Goal: Task Accomplishment & Management: Manage account settings

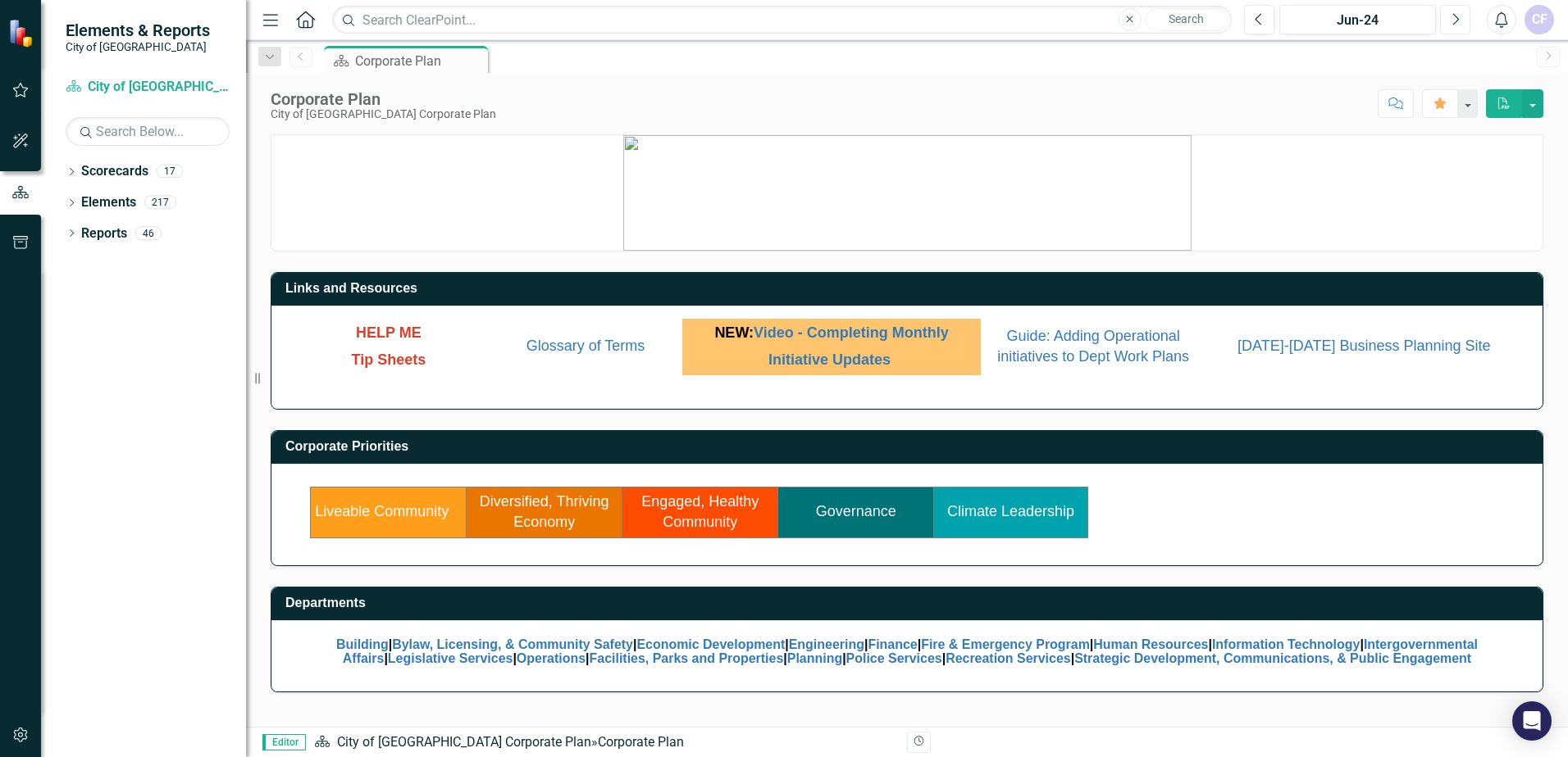
click at [1447, 9] on button "Next" at bounding box center [1455, 20] width 30 height 29
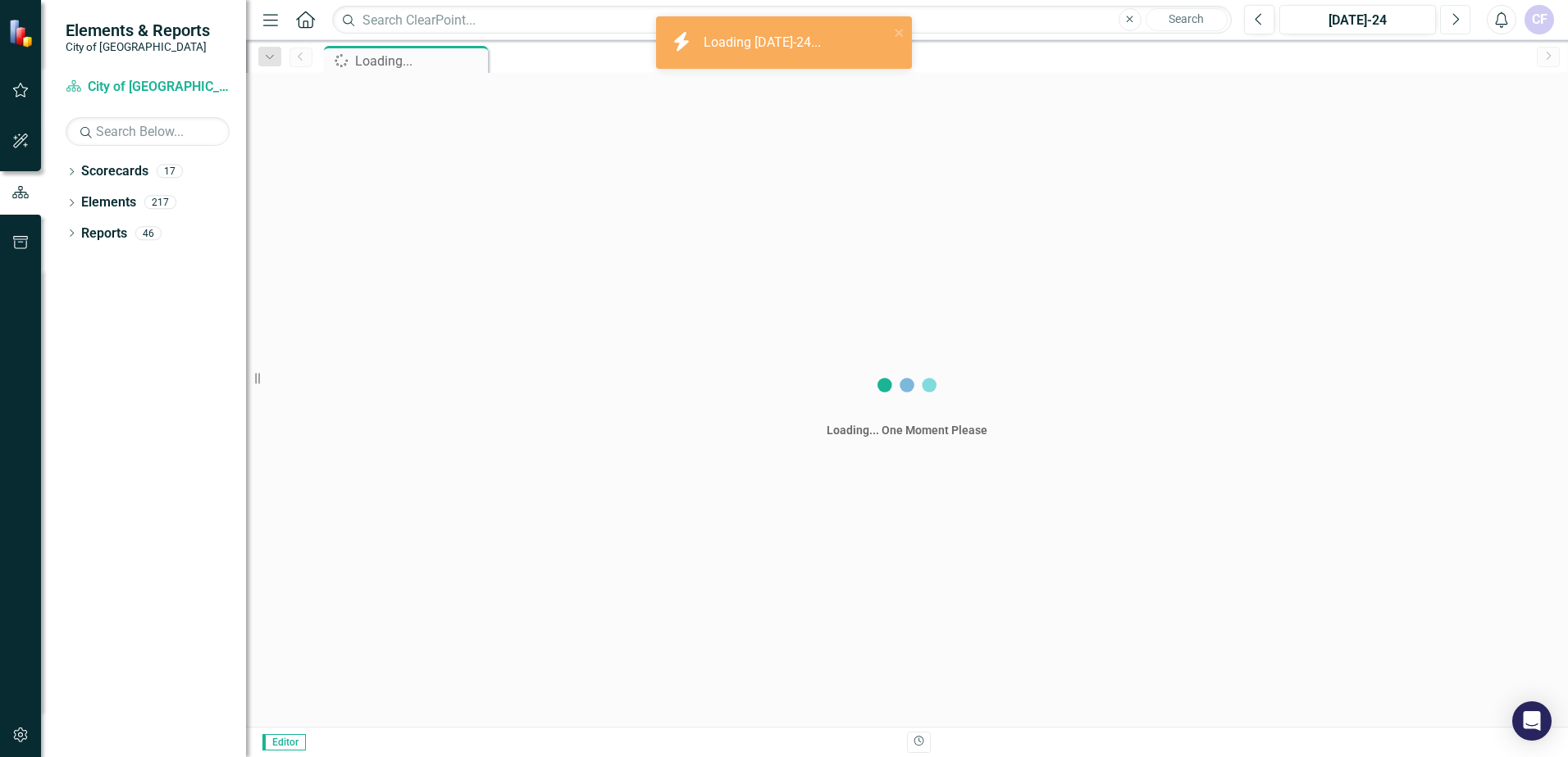
click at [1449, 10] on button "Next" at bounding box center [1455, 20] width 30 height 29
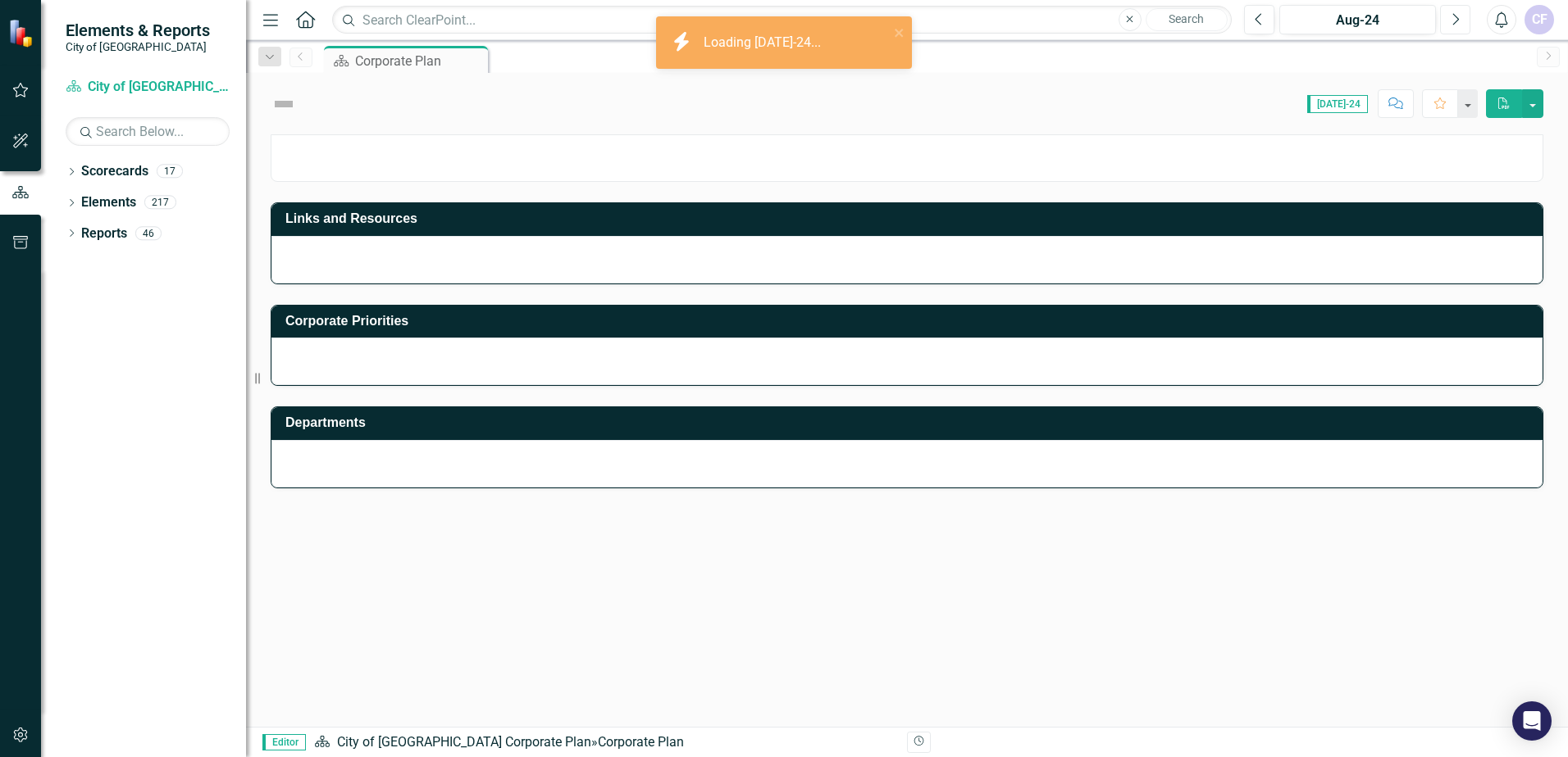
click at [1449, 10] on button "Next" at bounding box center [1455, 20] width 30 height 29
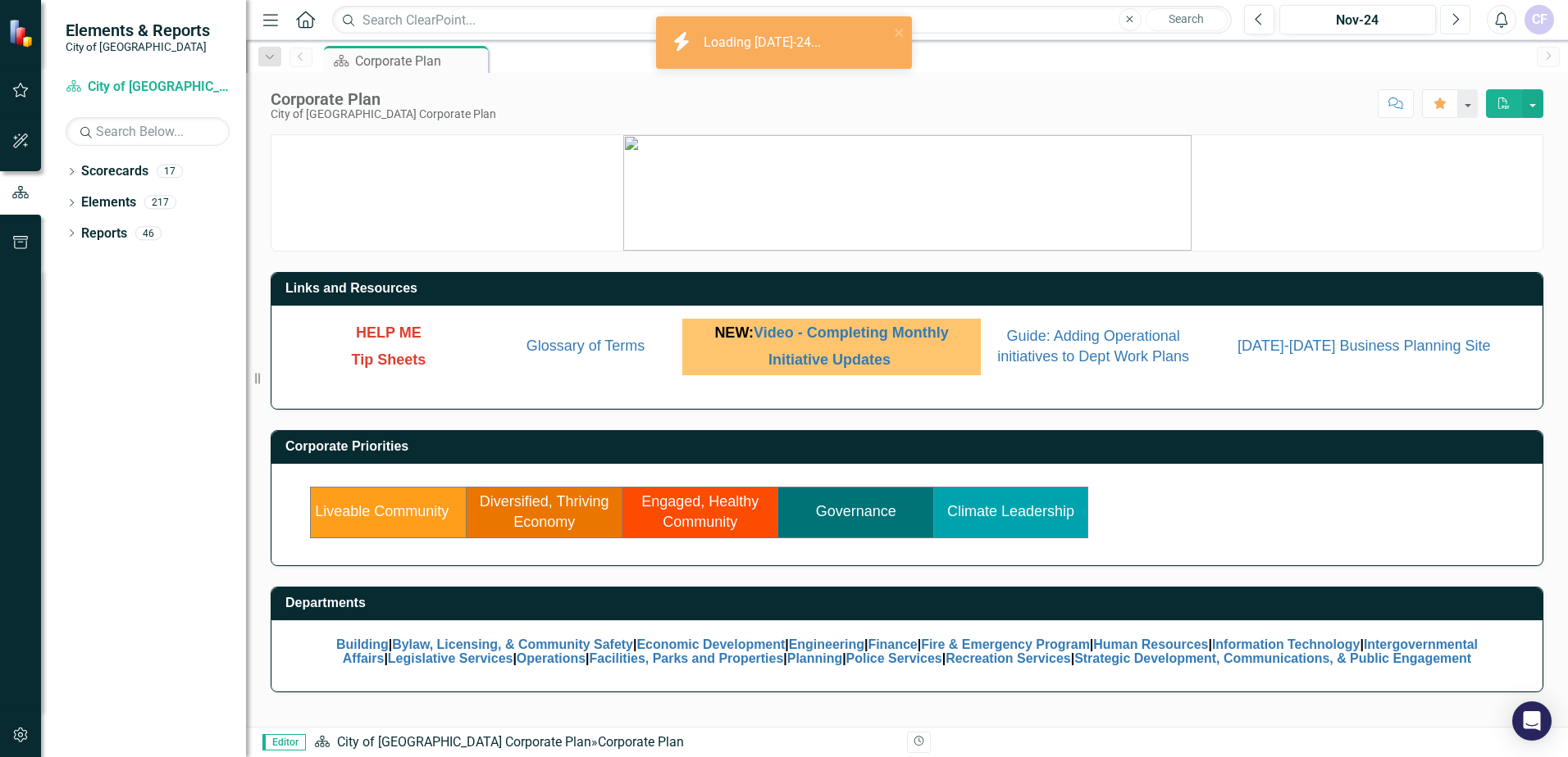
click at [1449, 10] on button "Next" at bounding box center [1455, 20] width 30 height 29
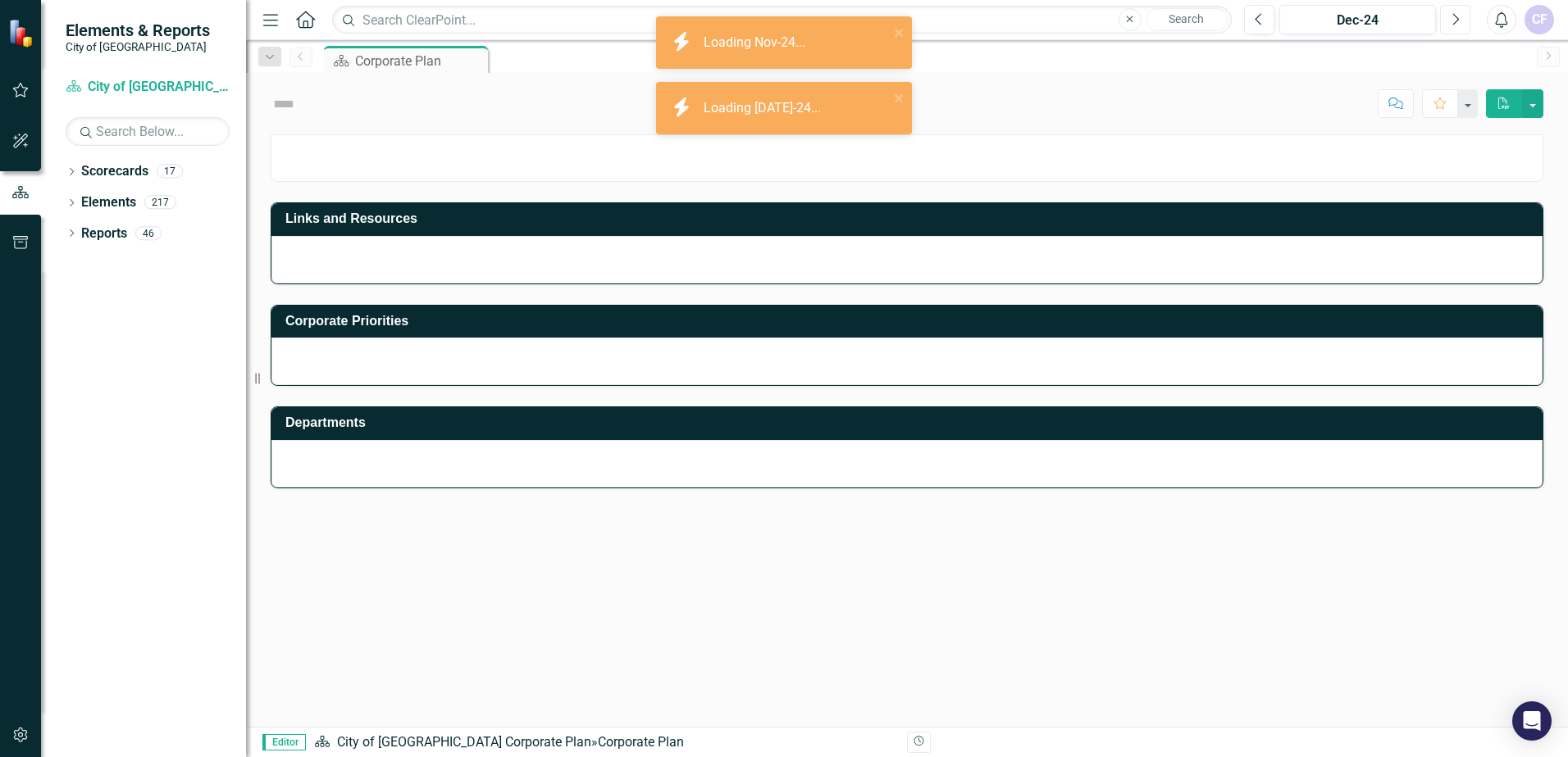
click at [1449, 10] on button "Next" at bounding box center [1455, 20] width 30 height 29
click at [1450, 11] on button "Next" at bounding box center [1455, 20] width 30 height 29
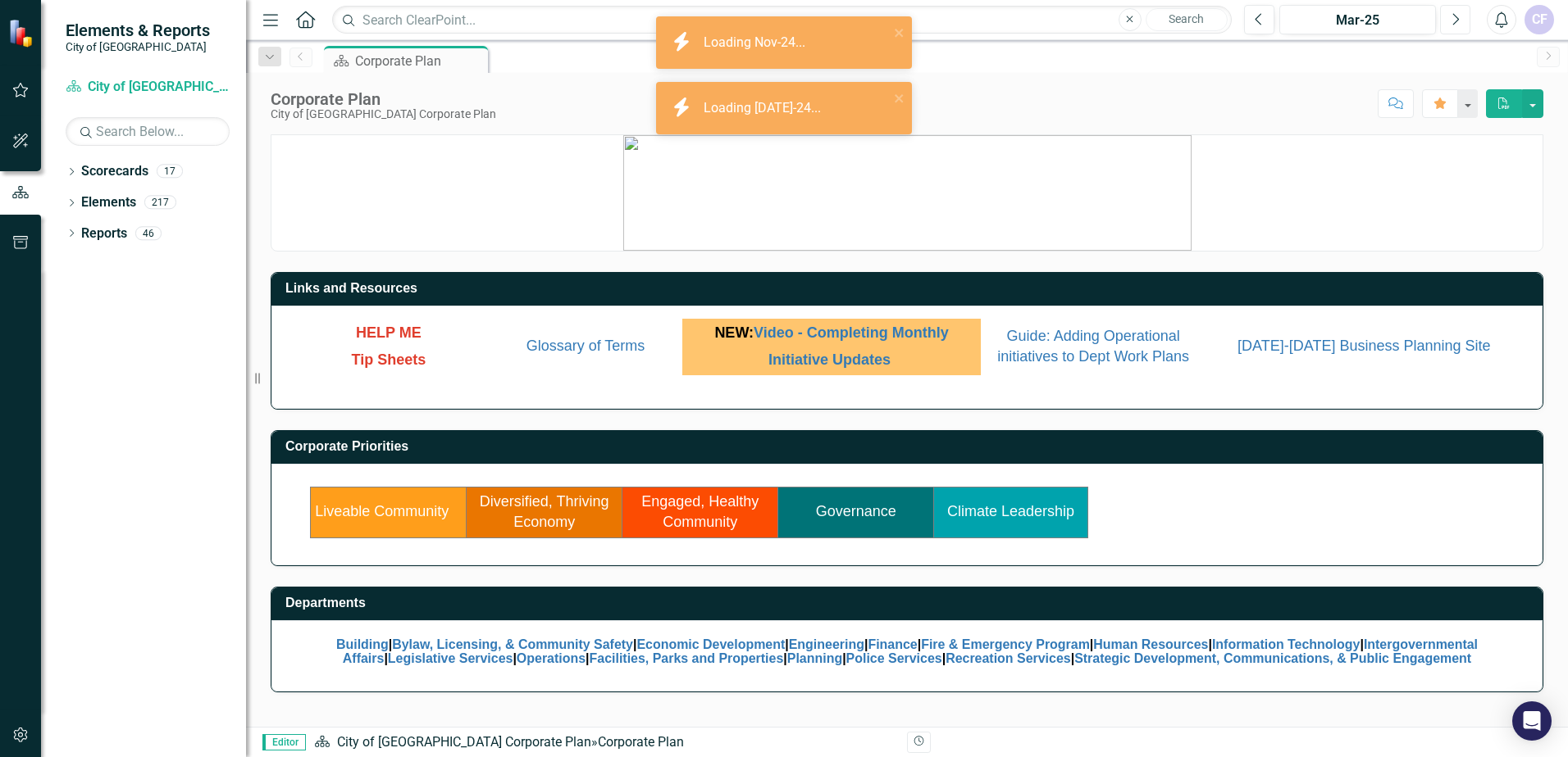
click at [1450, 11] on button "Next" at bounding box center [1455, 20] width 30 height 29
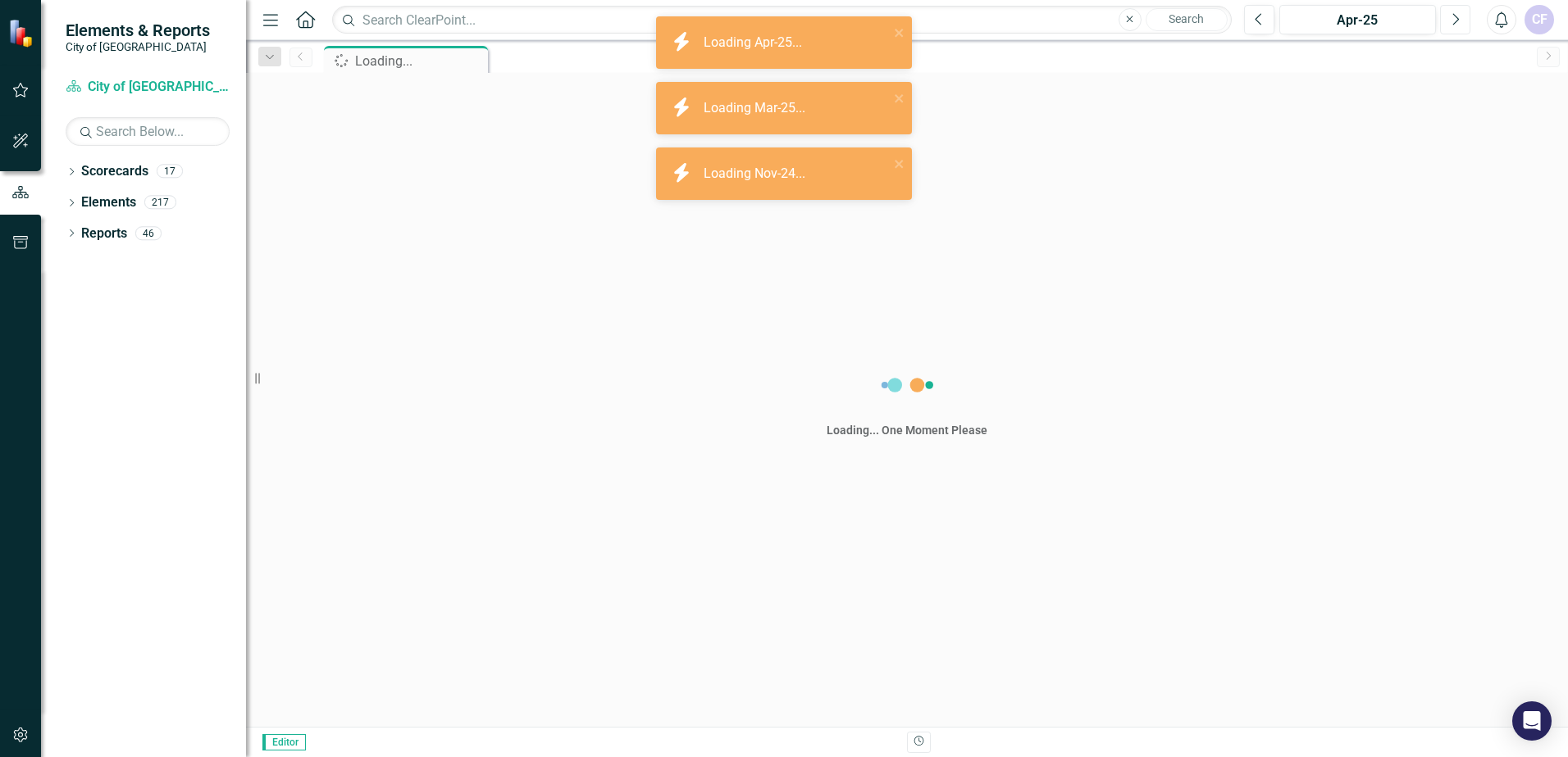
click at [1450, 11] on button "Next" at bounding box center [1455, 20] width 30 height 29
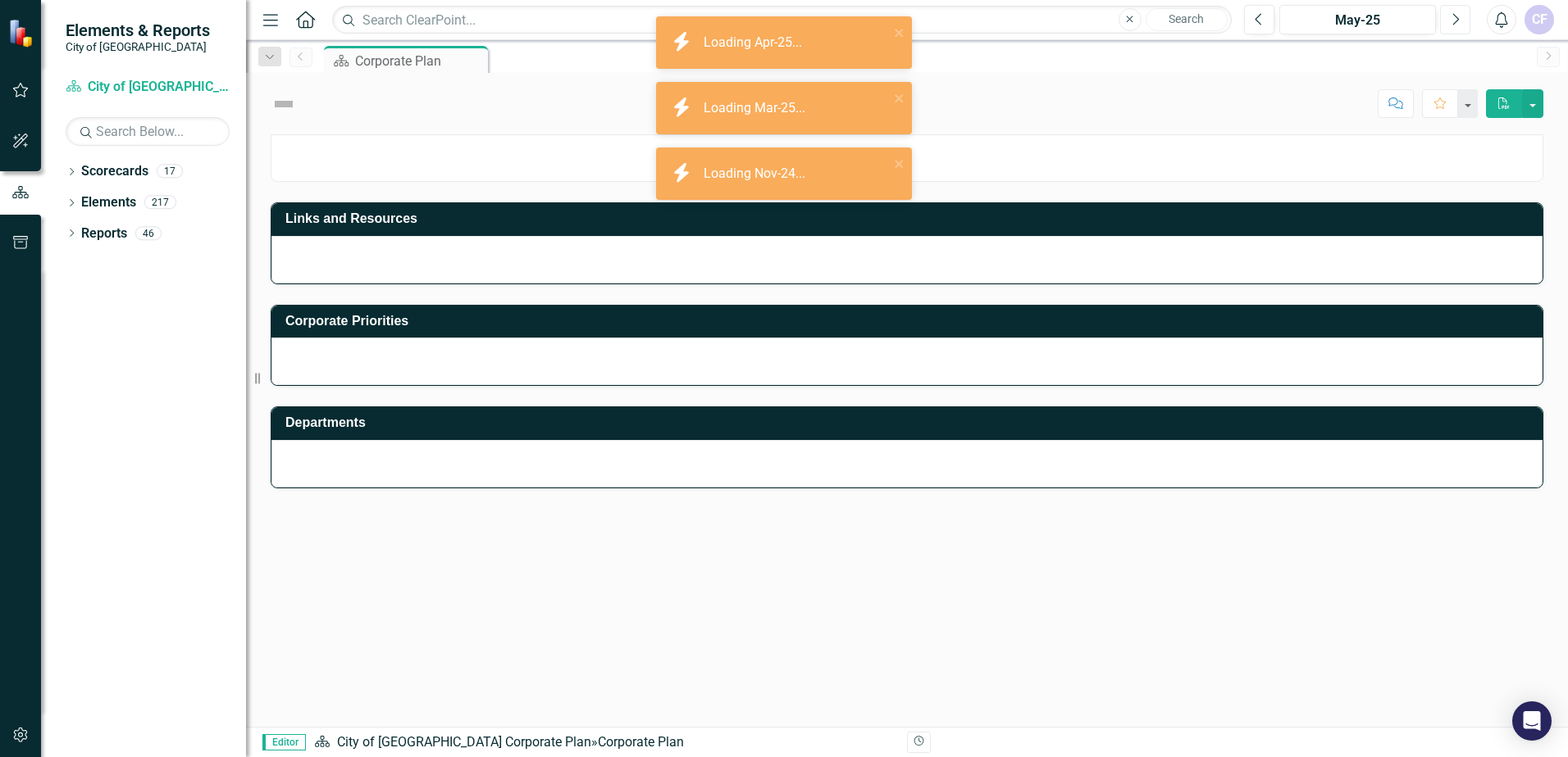
click at [1450, 11] on button "Next" at bounding box center [1455, 20] width 30 height 29
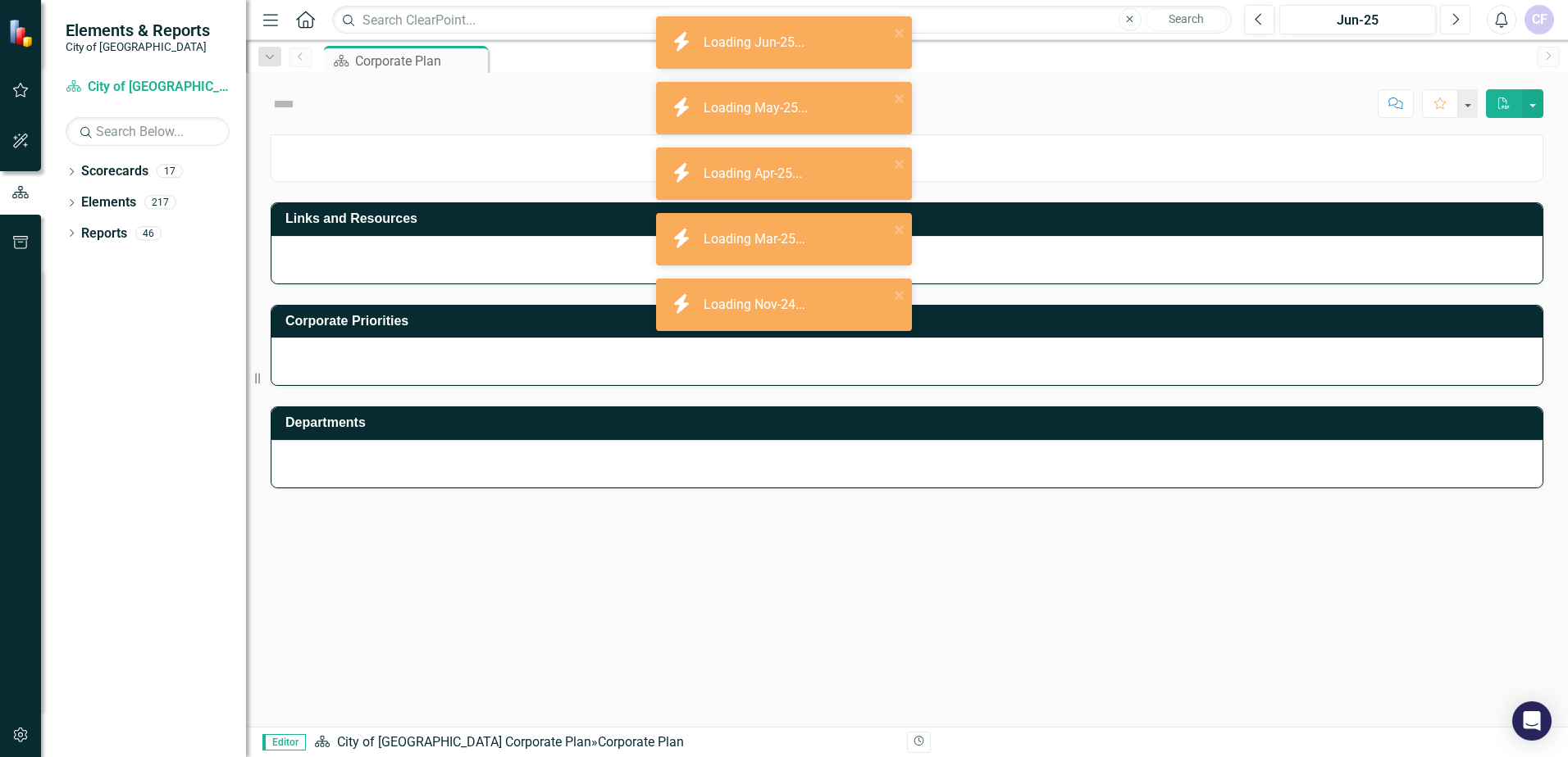
click at [1450, 11] on button "Next" at bounding box center [1455, 20] width 30 height 29
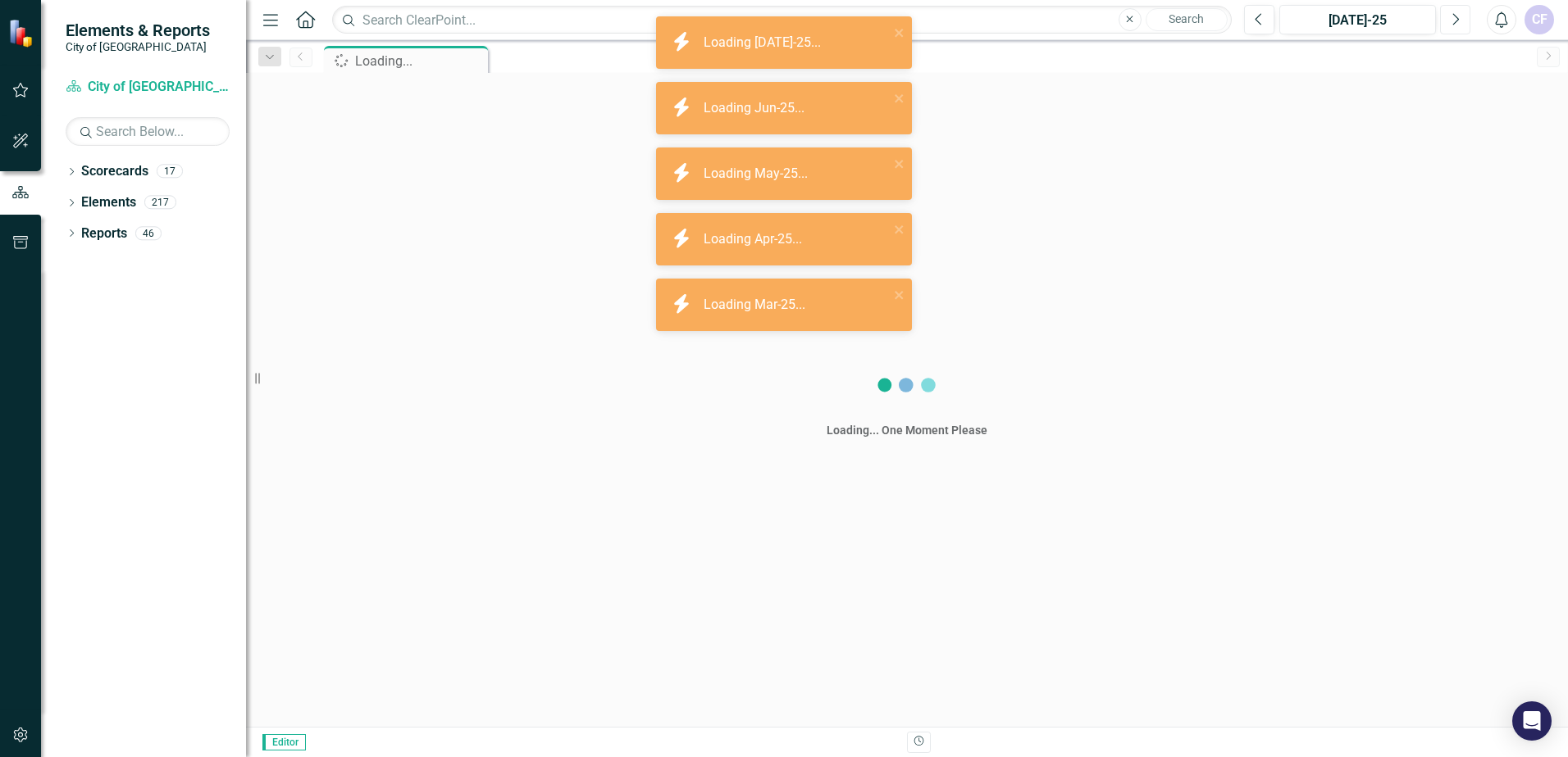
click at [1450, 11] on button "Next" at bounding box center [1455, 20] width 30 height 29
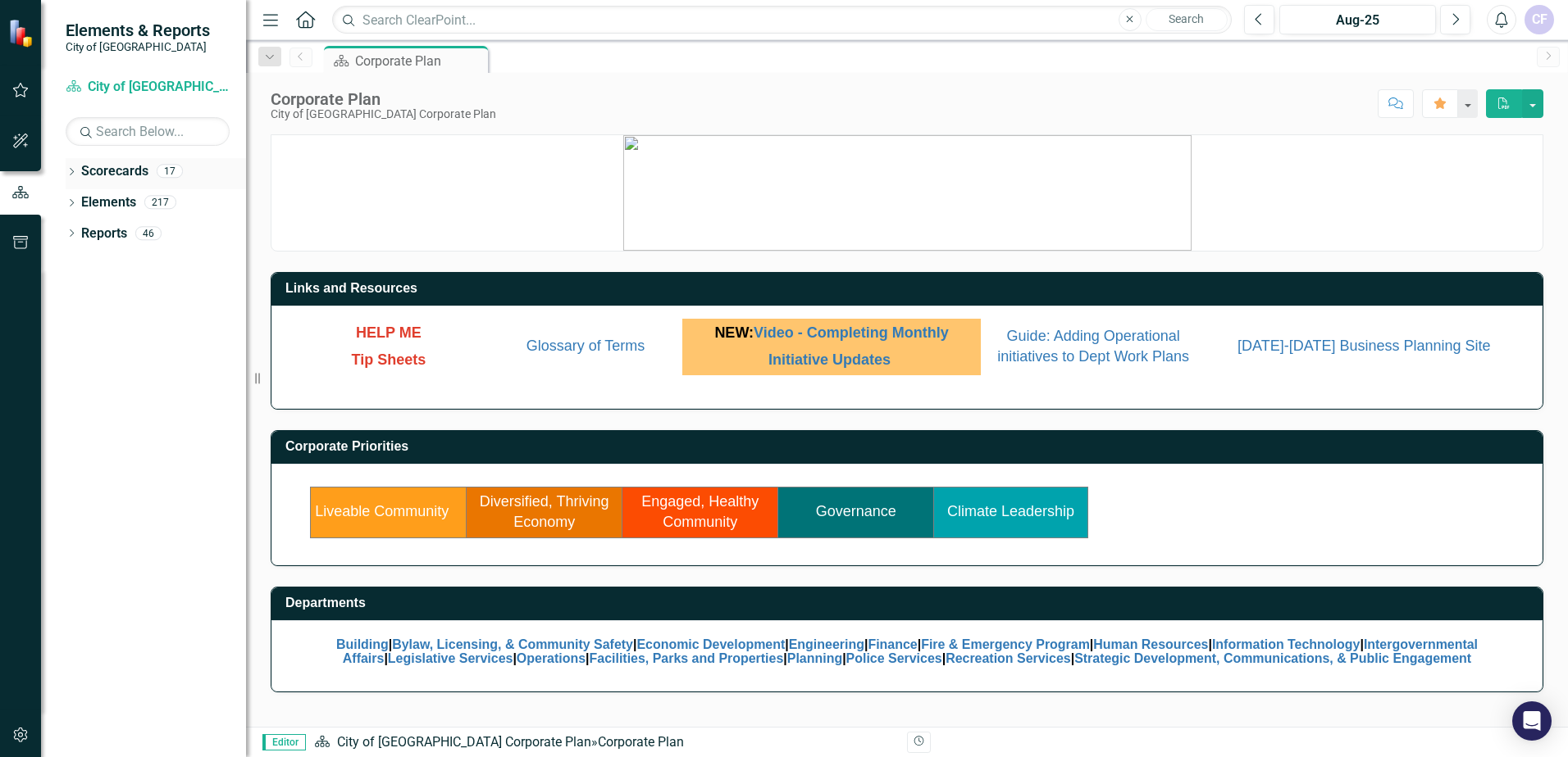
click at [69, 175] on icon "Dropdown" at bounding box center [70, 173] width 11 height 9
click at [79, 208] on div "Dropdown" at bounding box center [80, 203] width 12 height 14
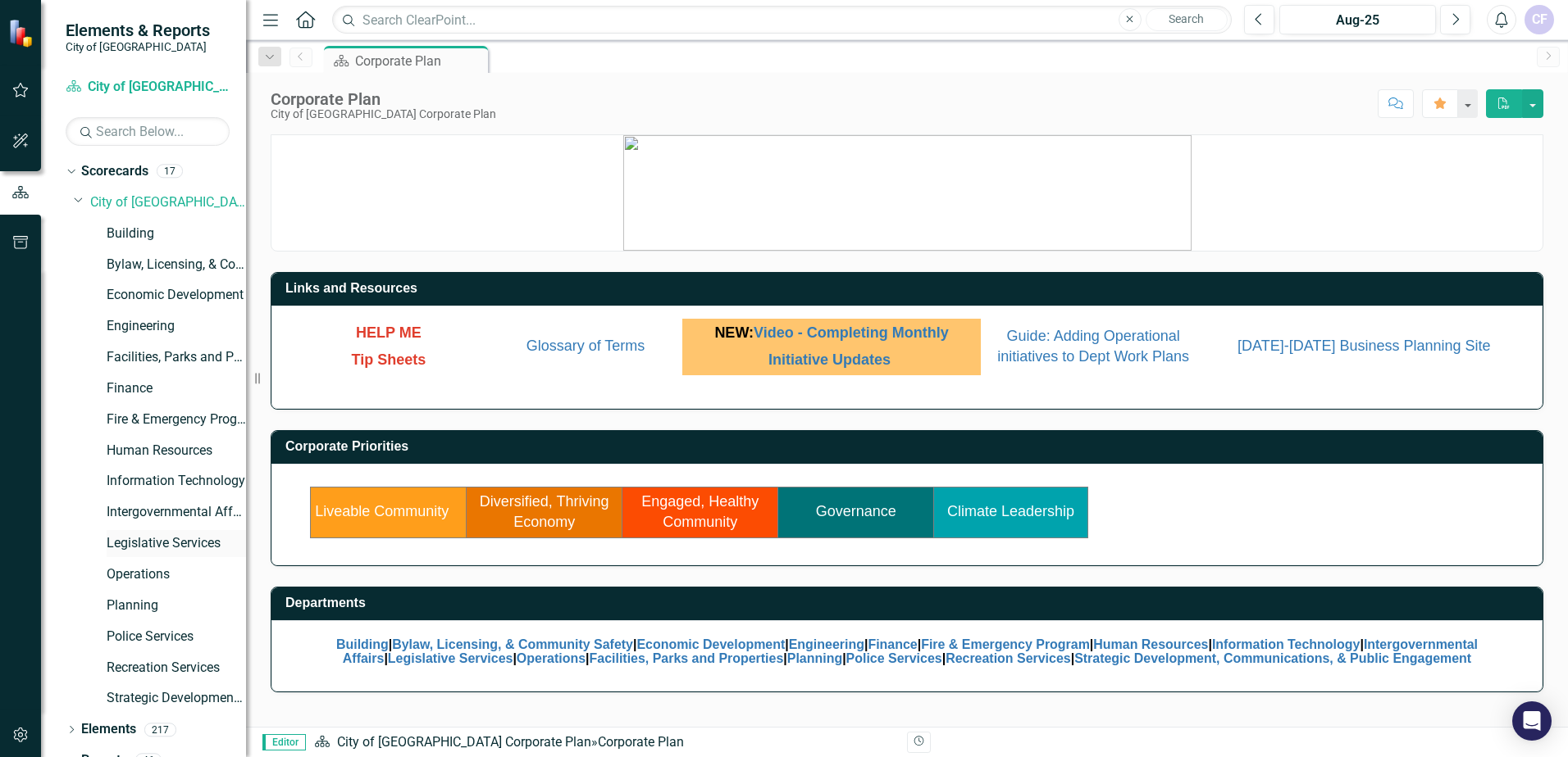
click at [137, 550] on link "Legislative Services" at bounding box center [176, 544] width 140 height 19
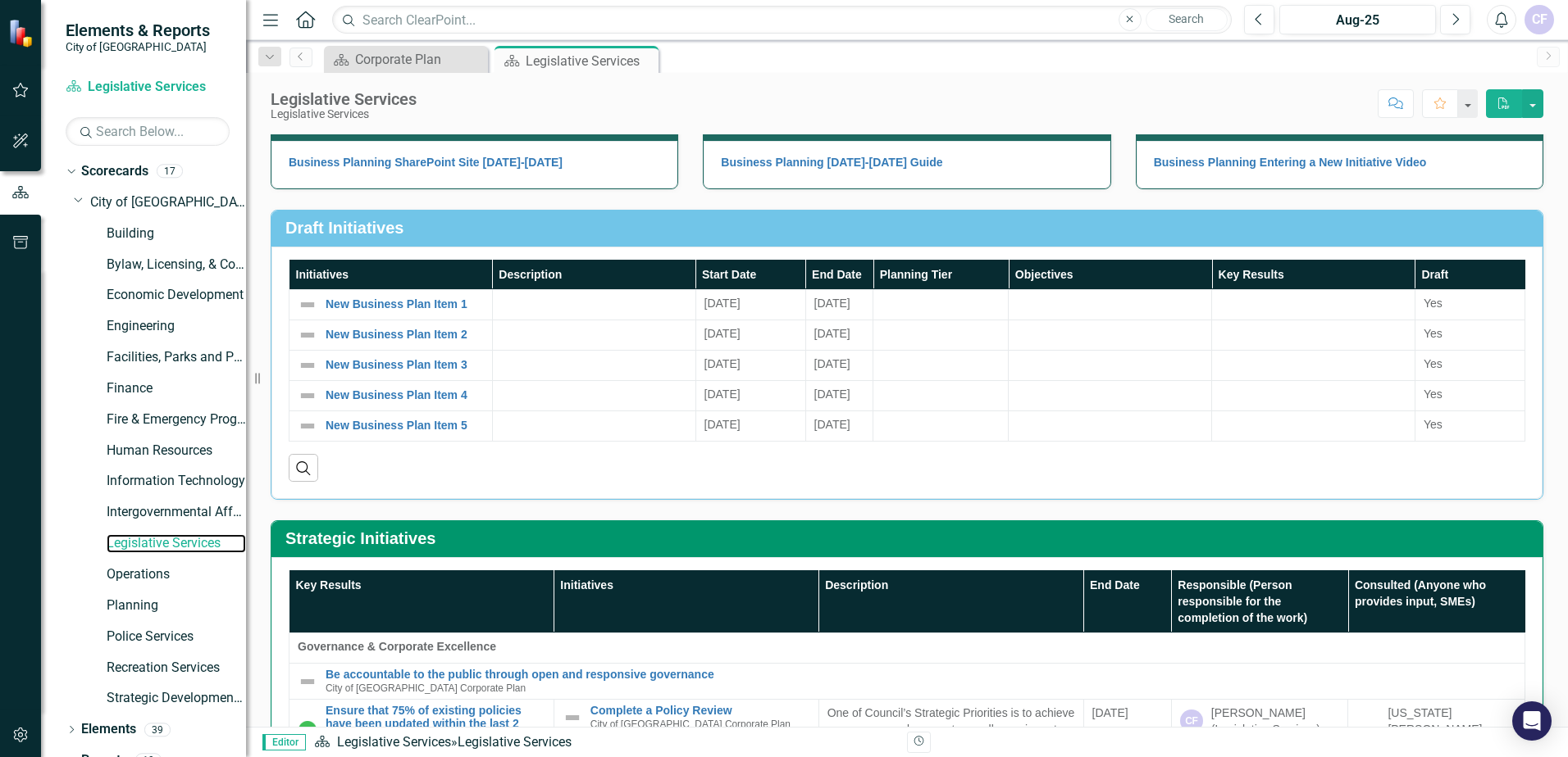
scroll to position [492, 0]
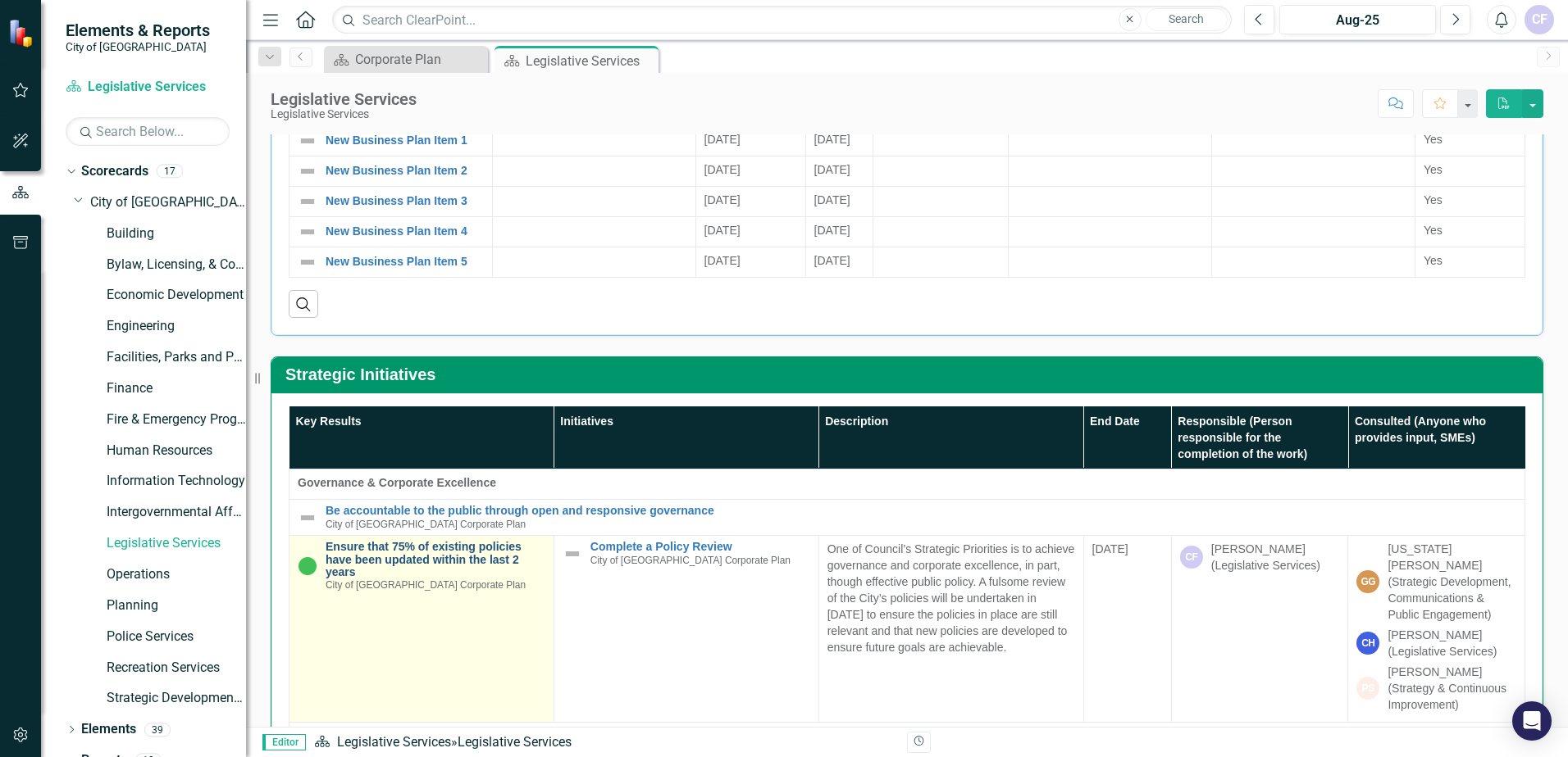
click at [466, 552] on link "Ensure that 75% of existing policies have been updated within the last 2 years" at bounding box center [436, 560] width 220 height 38
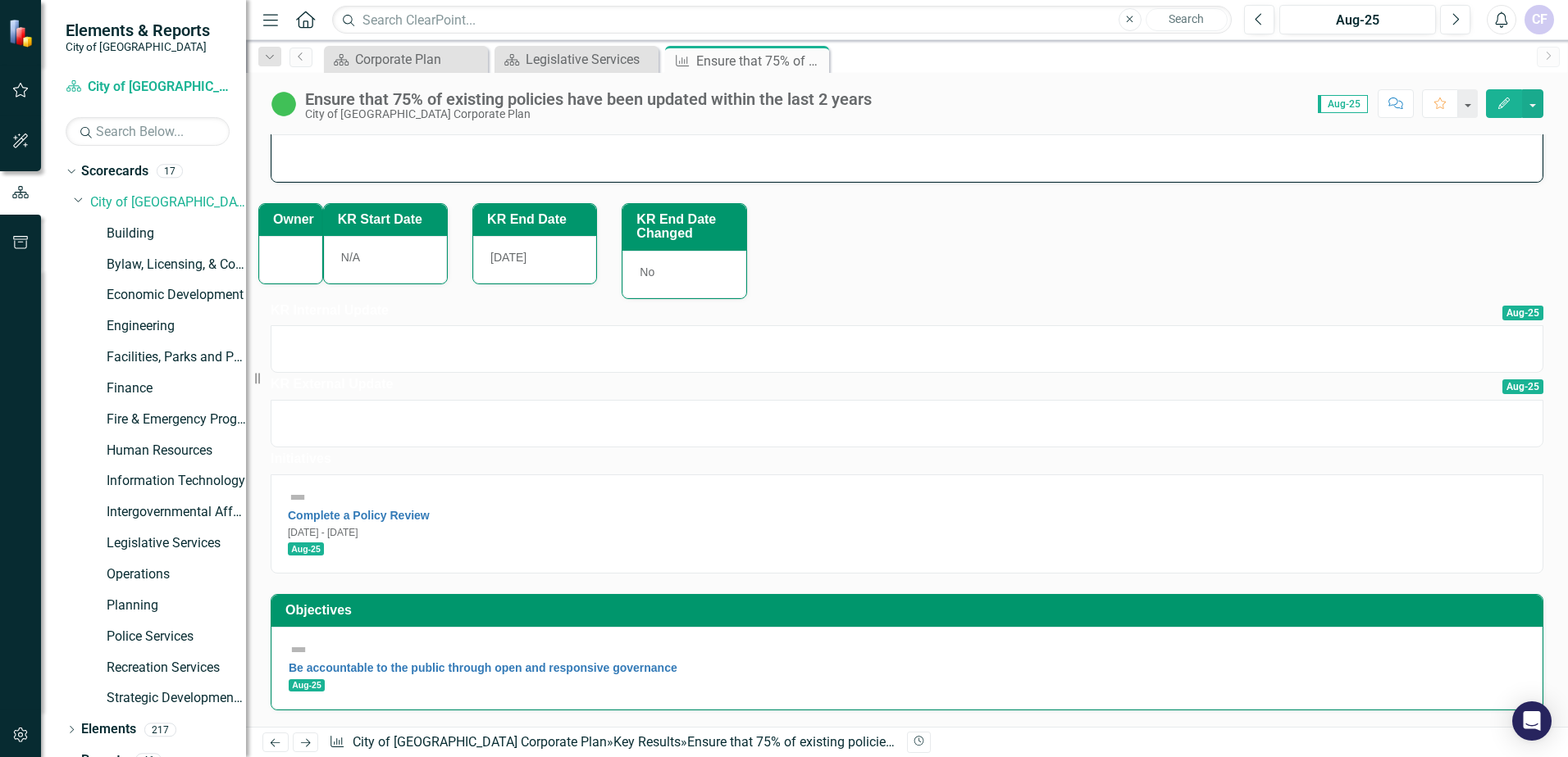
scroll to position [73, 0]
click at [412, 522] on link "Complete a Policy Review" at bounding box center [359, 515] width 142 height 13
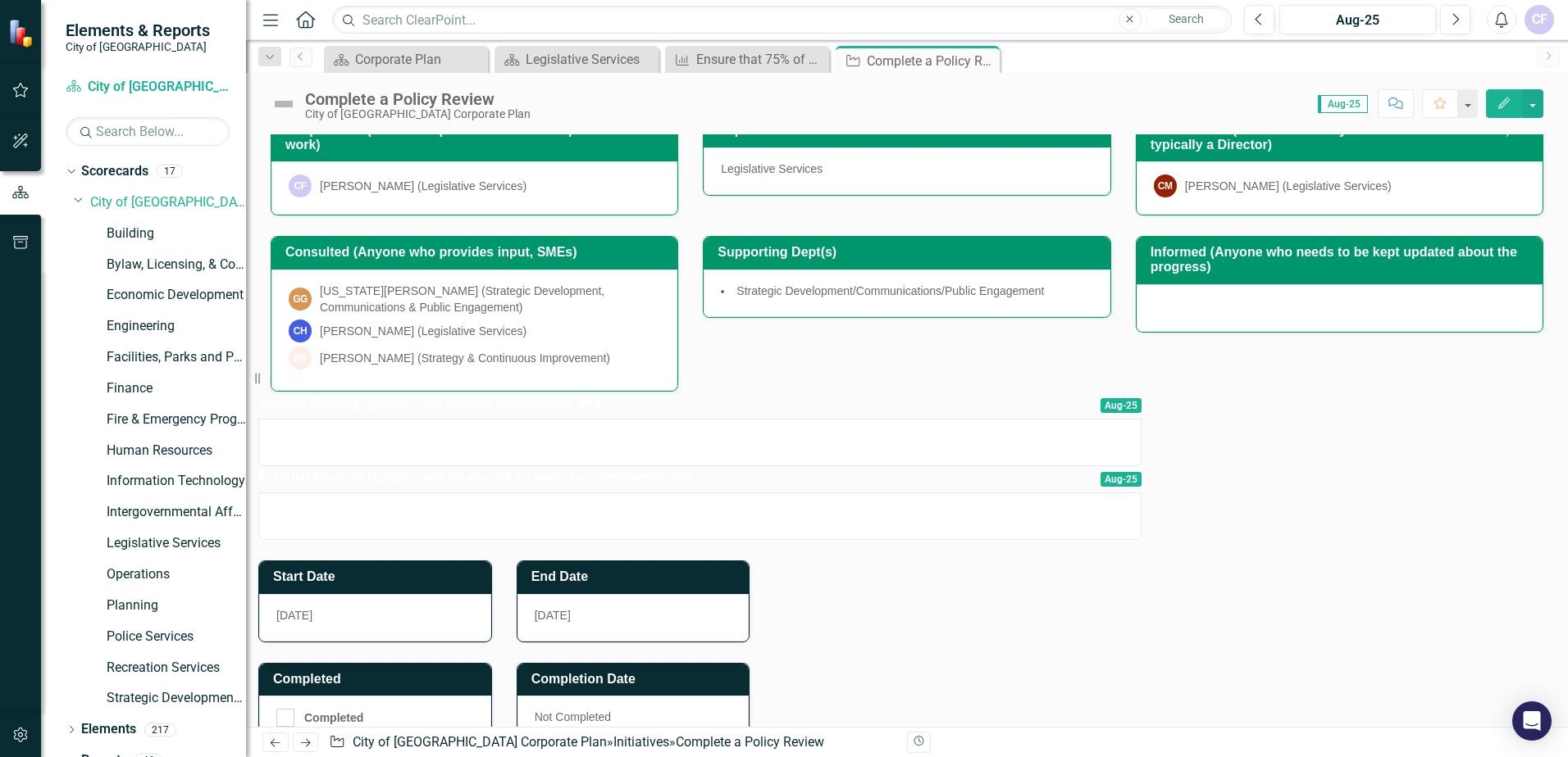
scroll to position [9, 0]
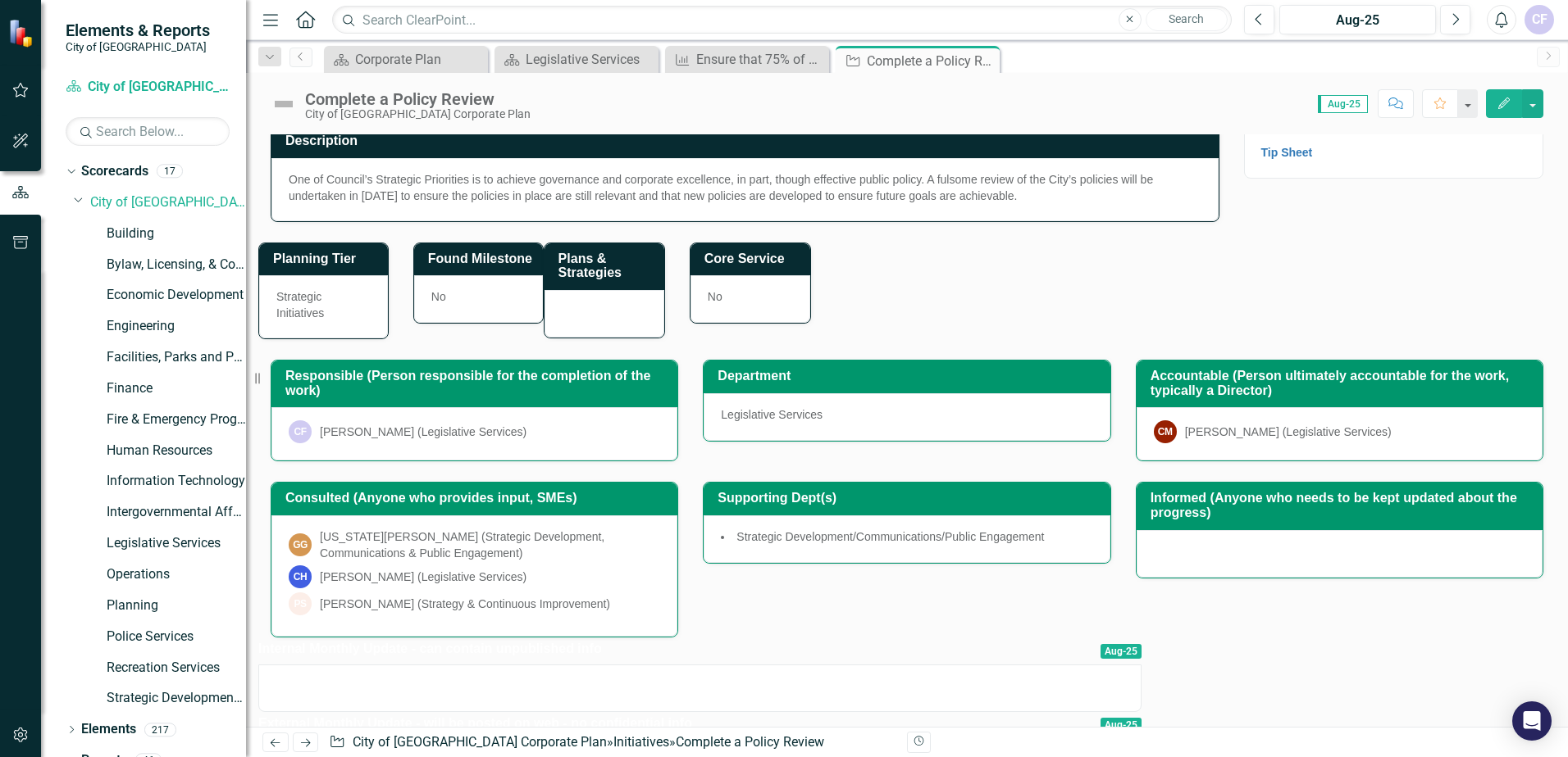
click at [1508, 98] on icon "Edit" at bounding box center [1504, 103] width 15 height 11
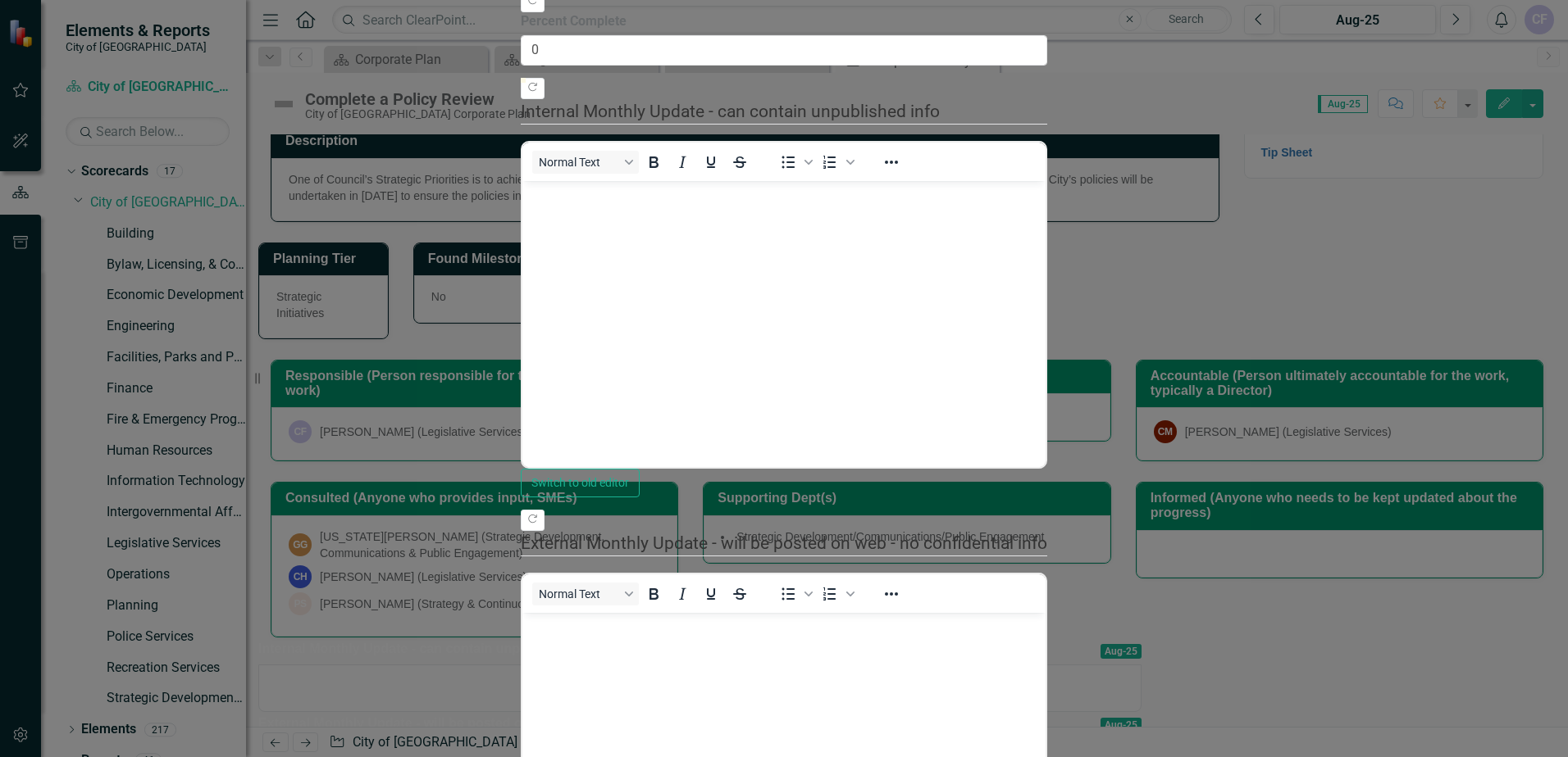
scroll to position [82, 0]
drag, startPoint x: 522, startPoint y: 56, endPoint x: 310, endPoint y: 538, distance: 526.6
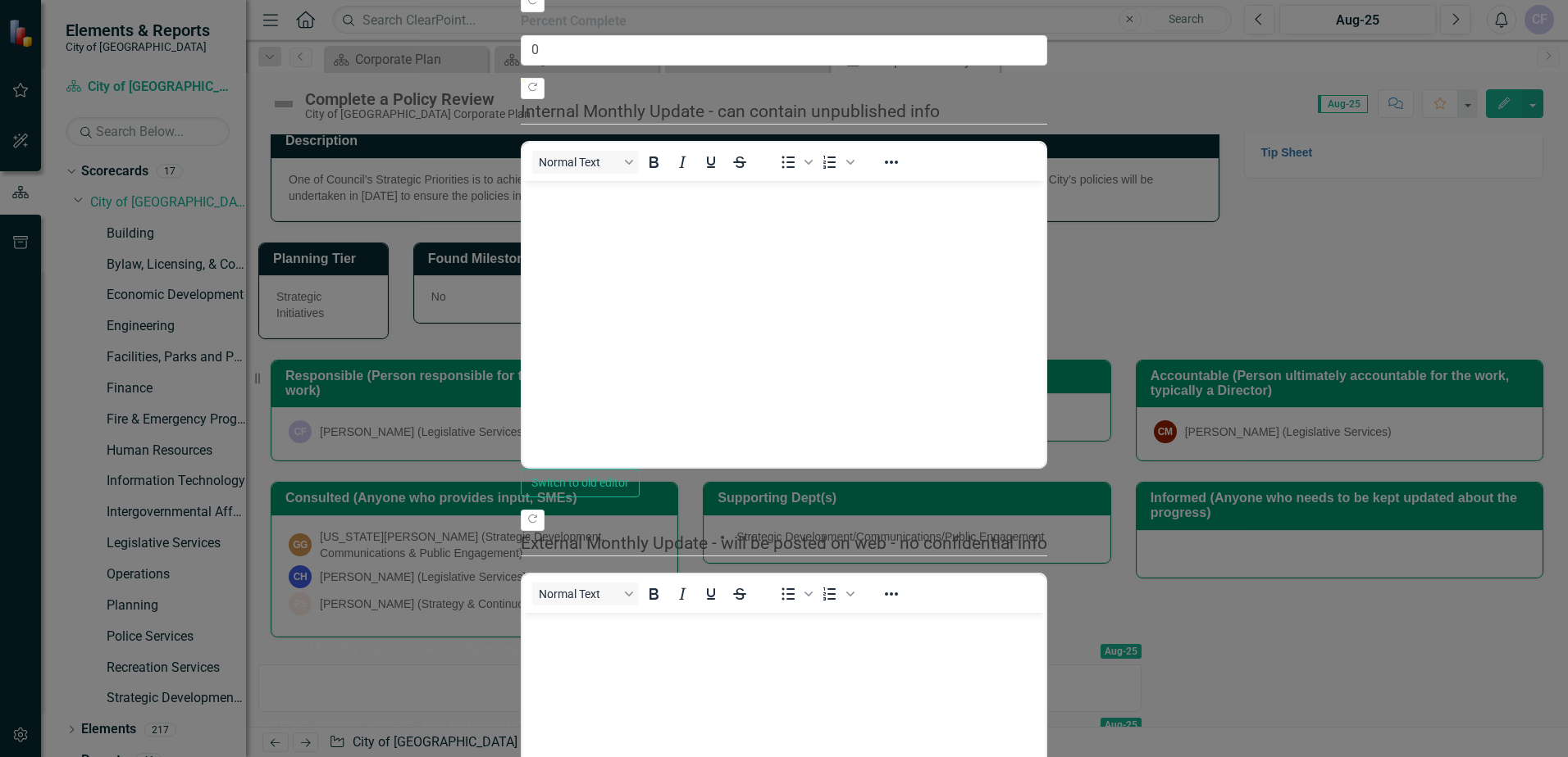
scroll to position [0, 0]
click at [537, 92] on icon "button" at bounding box center [533, 87] width 9 height 9
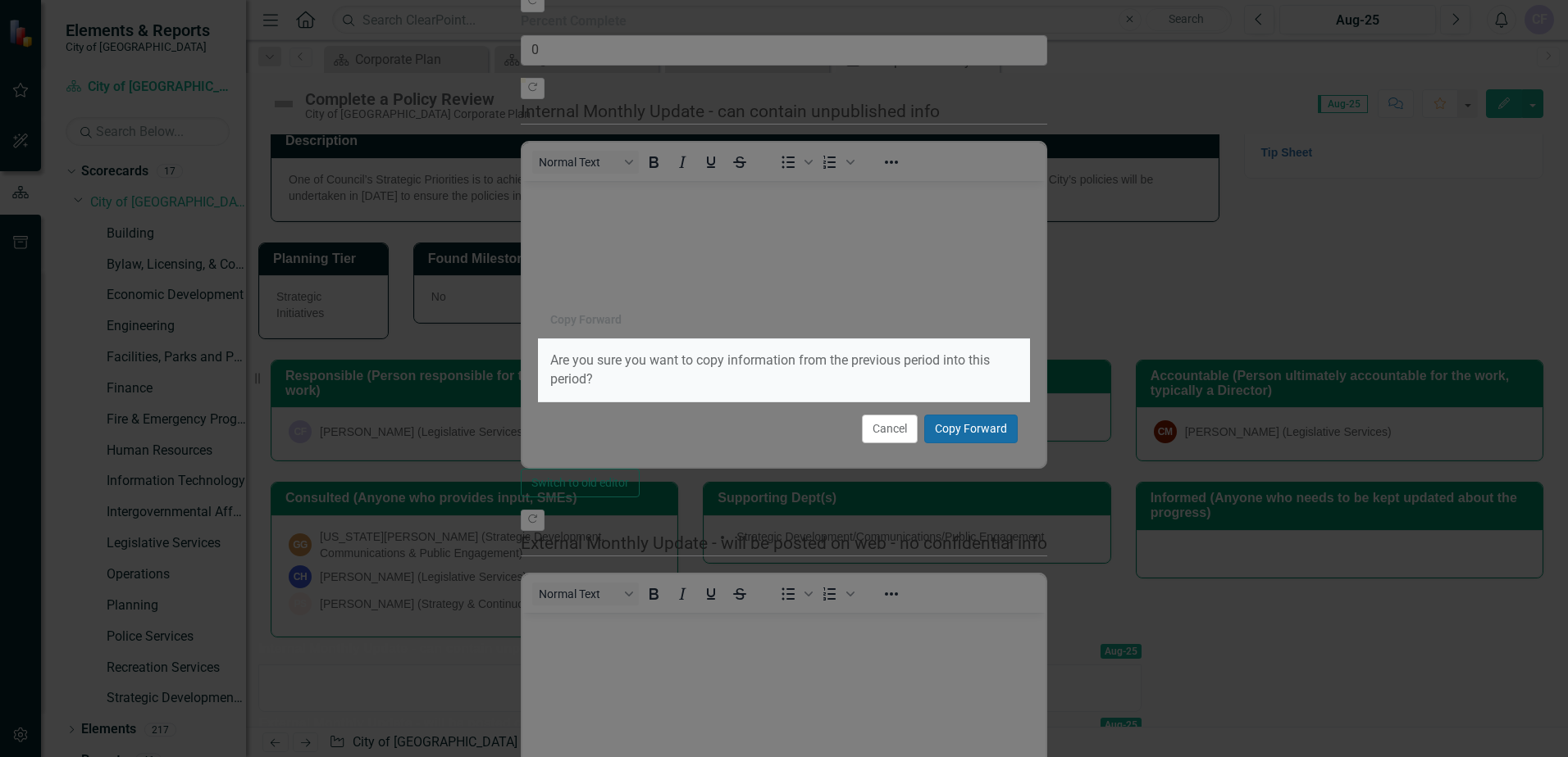
click at [986, 431] on button "Copy Forward" at bounding box center [971, 429] width 93 height 28
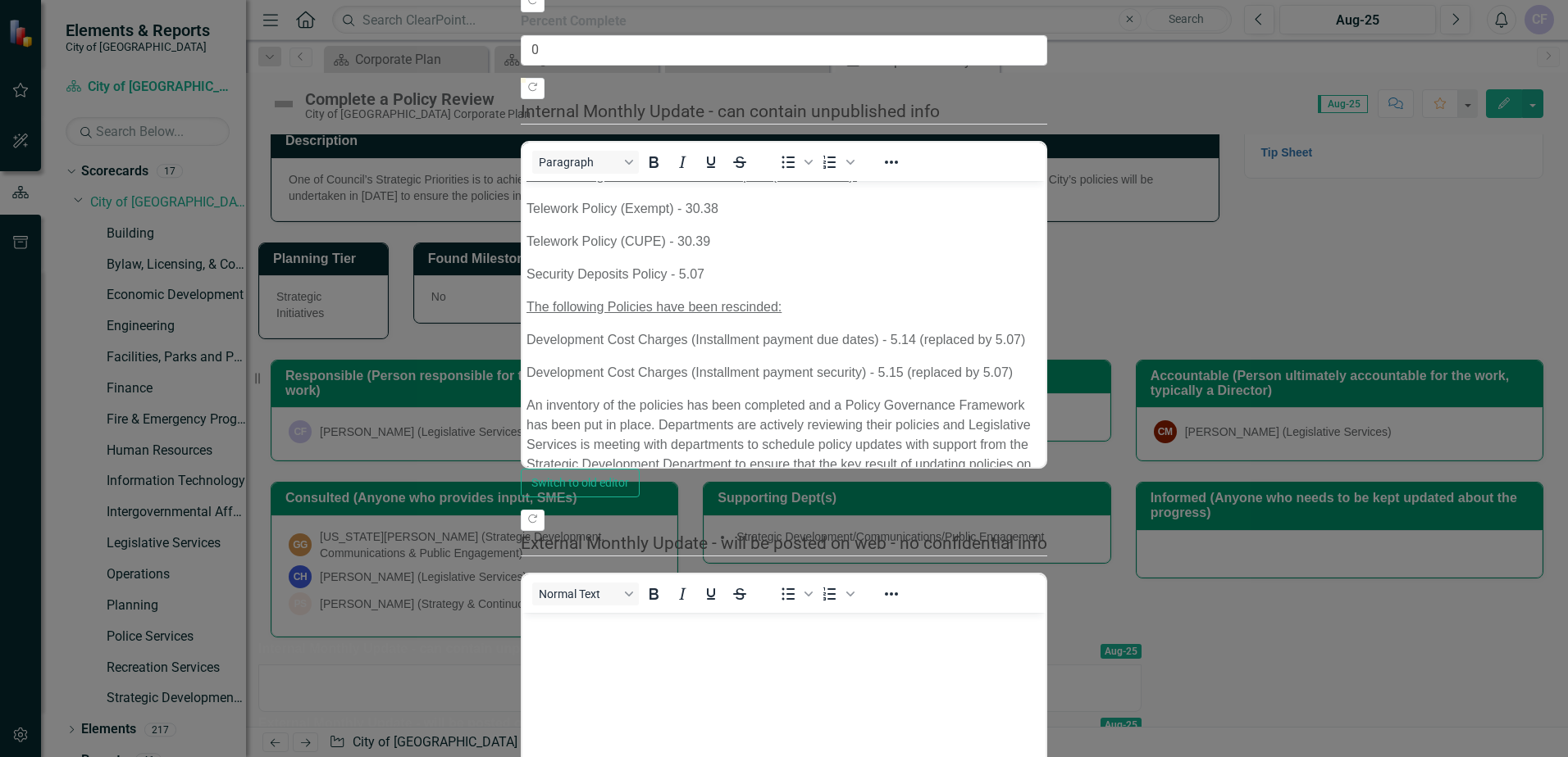
scroll to position [24, 0]
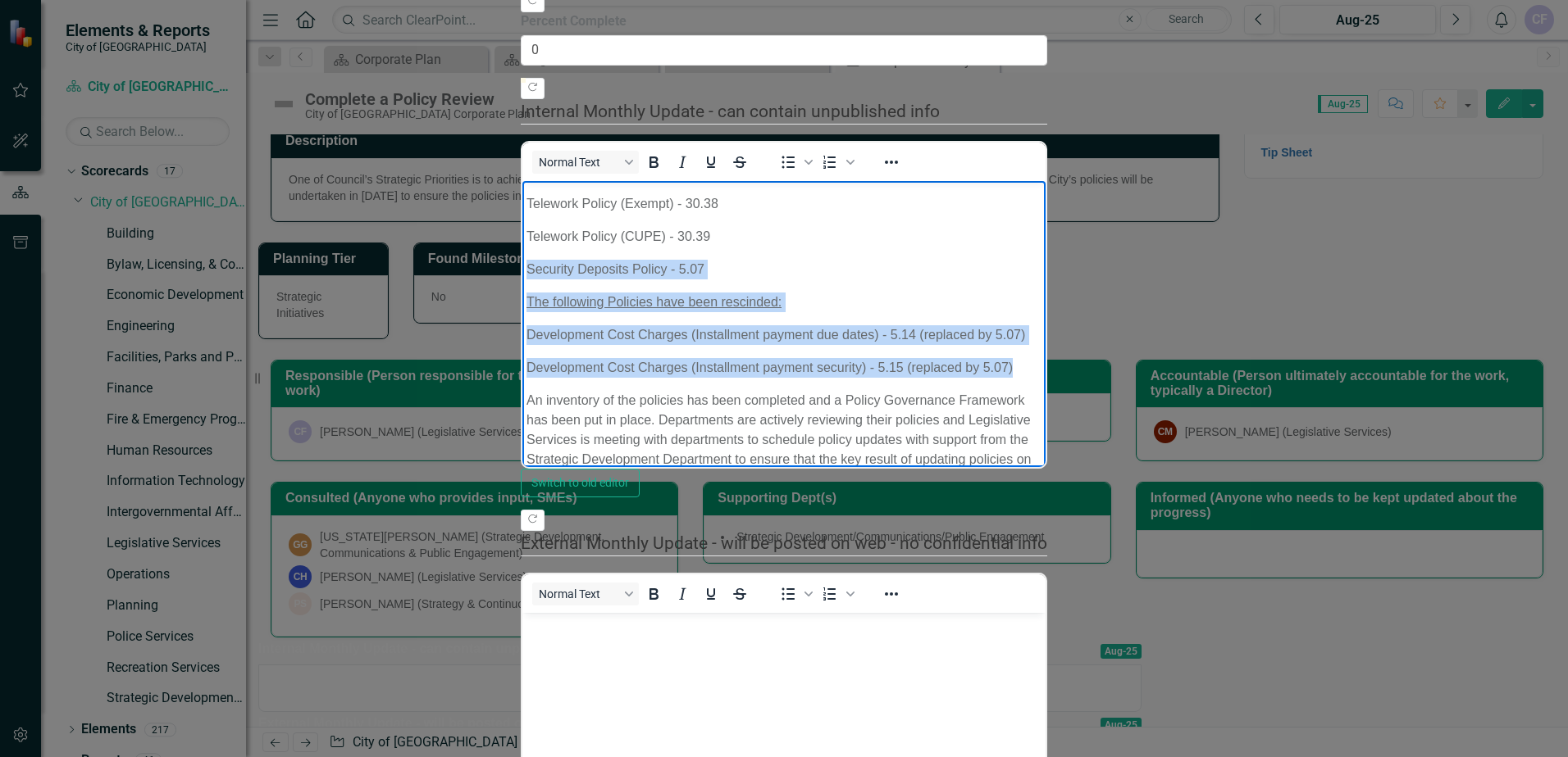
drag, startPoint x: 1028, startPoint y: 366, endPoint x: 527, endPoint y: 273, distance: 509.6
click at [527, 273] on body "The following Policies have been adopted (as amended): Telework Policy (Exempt)…" at bounding box center [784, 331] width 523 height 349
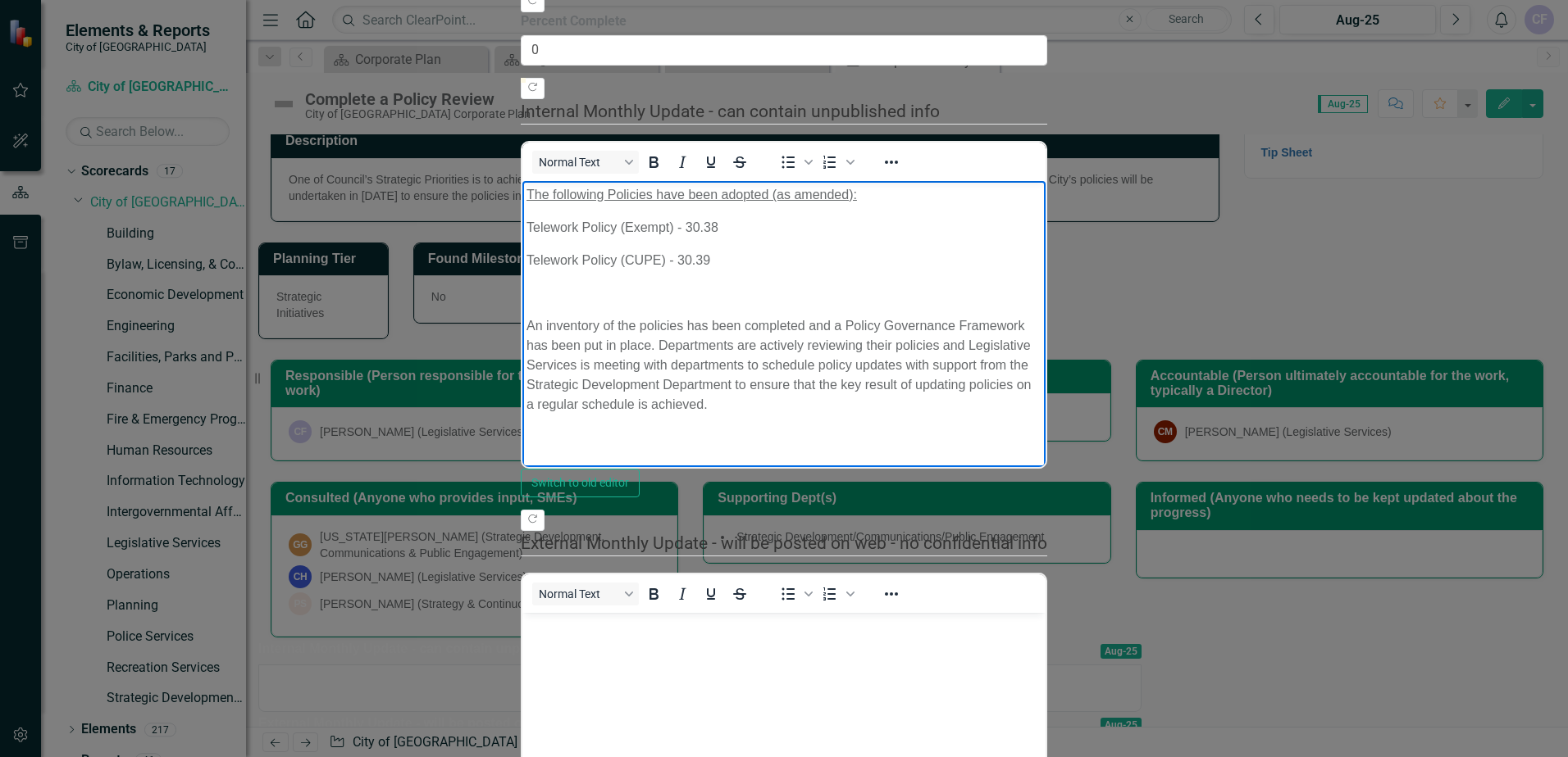
scroll to position [0, 0]
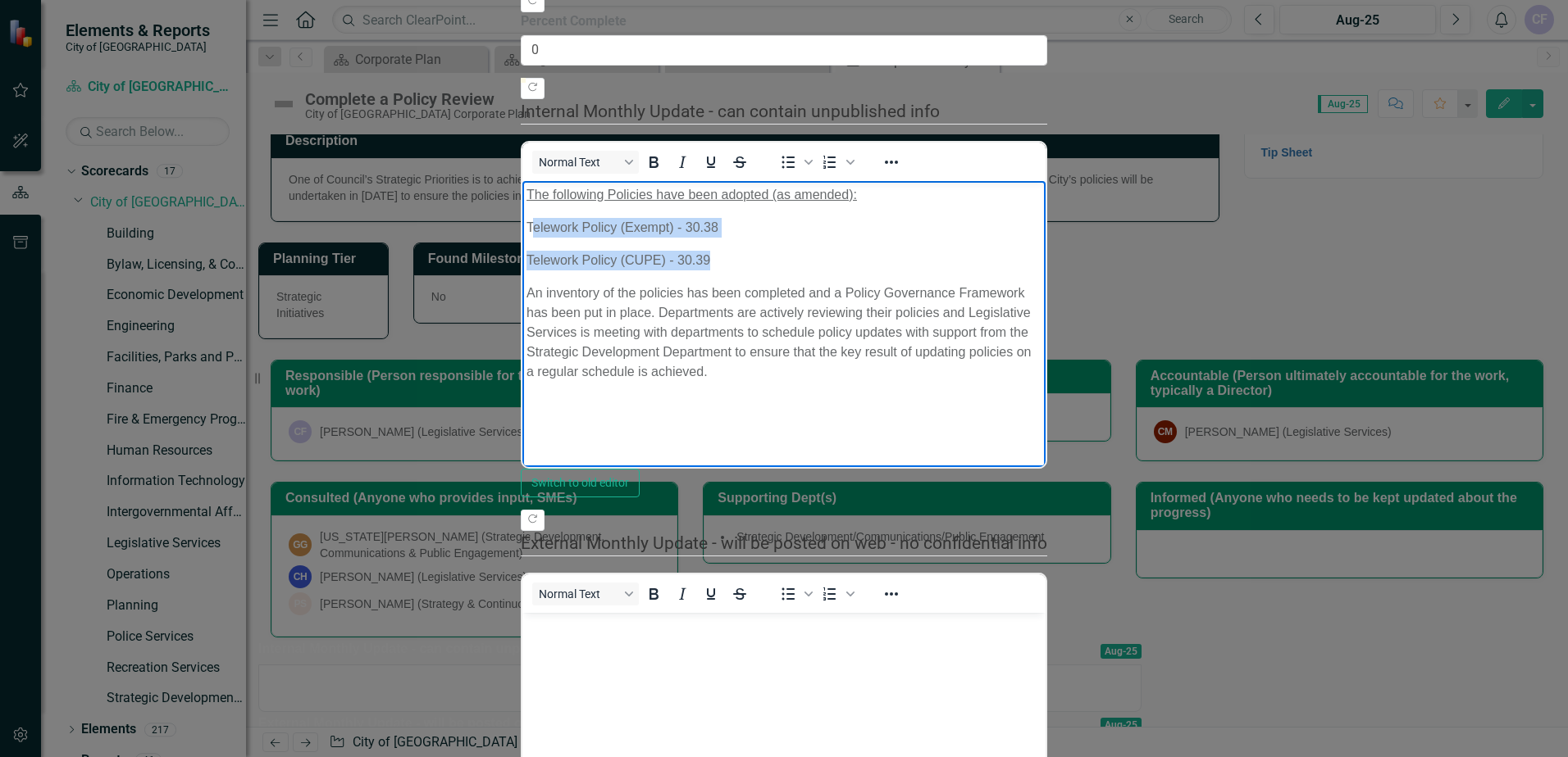
drag, startPoint x: 727, startPoint y: 261, endPoint x: 532, endPoint y: 228, distance: 197.8
click at [532, 228] on body "The following Policies have been adopted (as amended): Telework Policy (Exempt)…" at bounding box center [784, 303] width 523 height 246
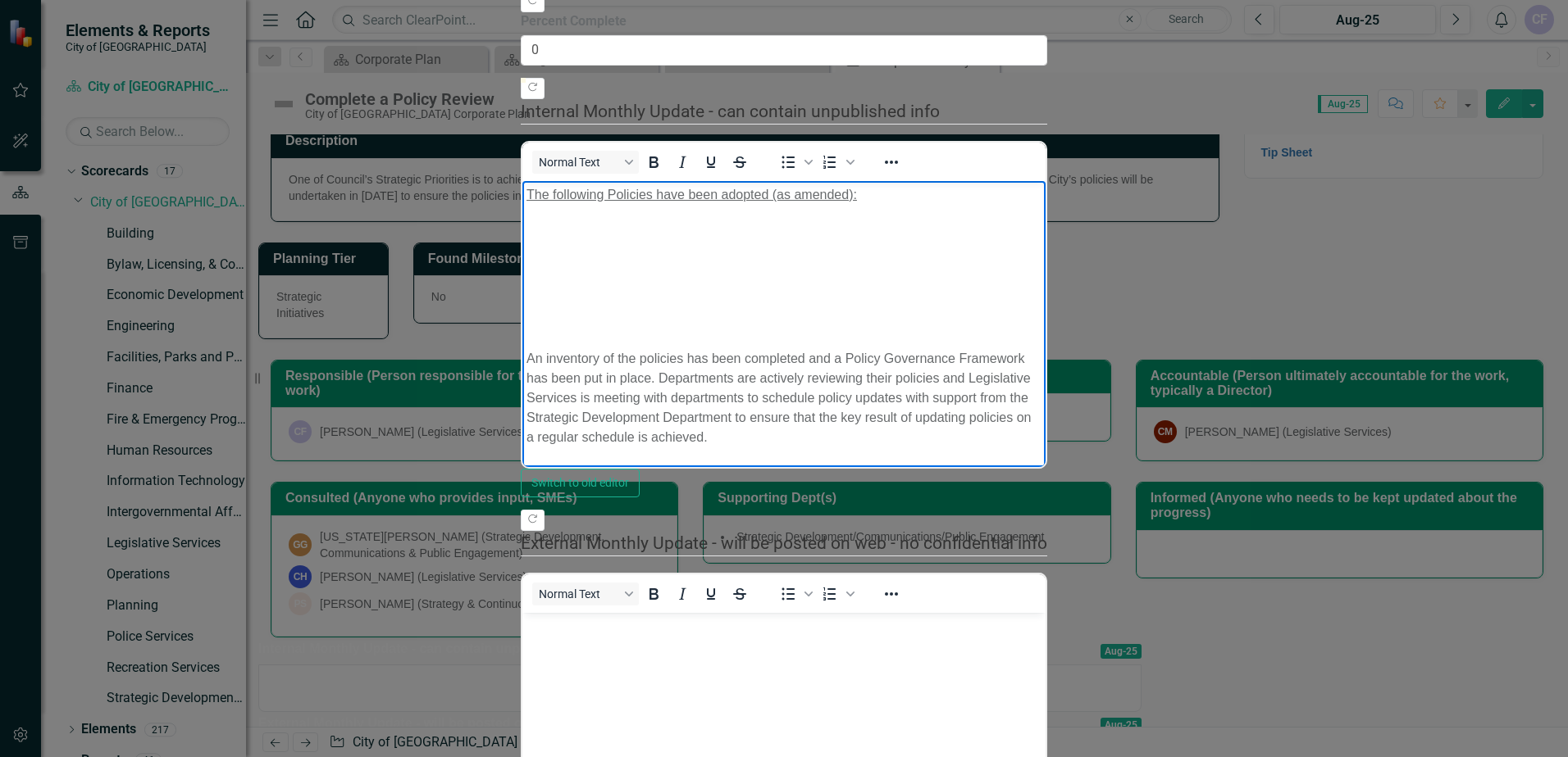
click at [665, 326] on p "Rich Text Area. Press ALT-0 for help." at bounding box center [784, 325] width 515 height 20
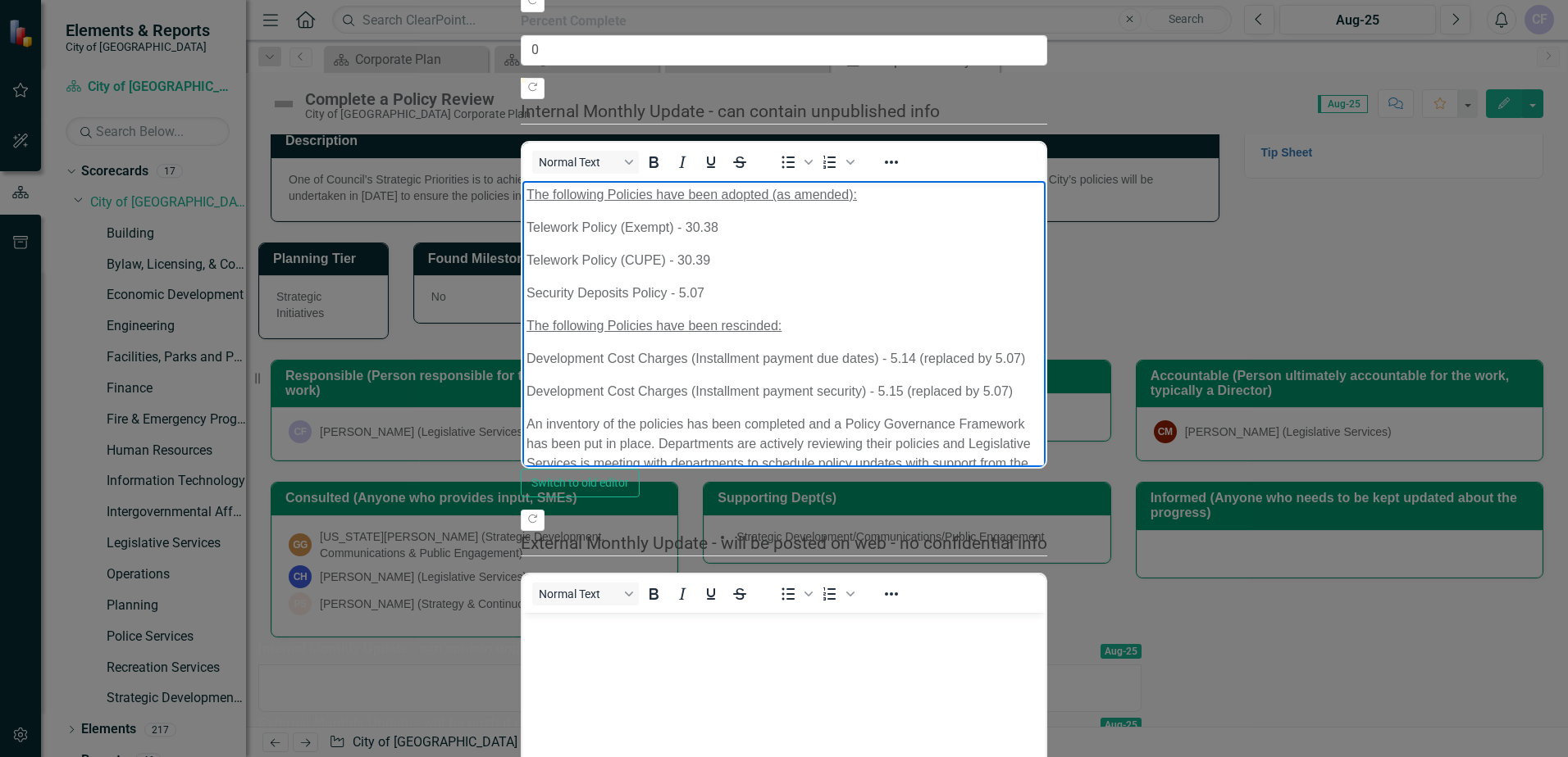
click at [766, 289] on p "Security Deposits Policy - 5.07" at bounding box center [784, 292] width 515 height 20
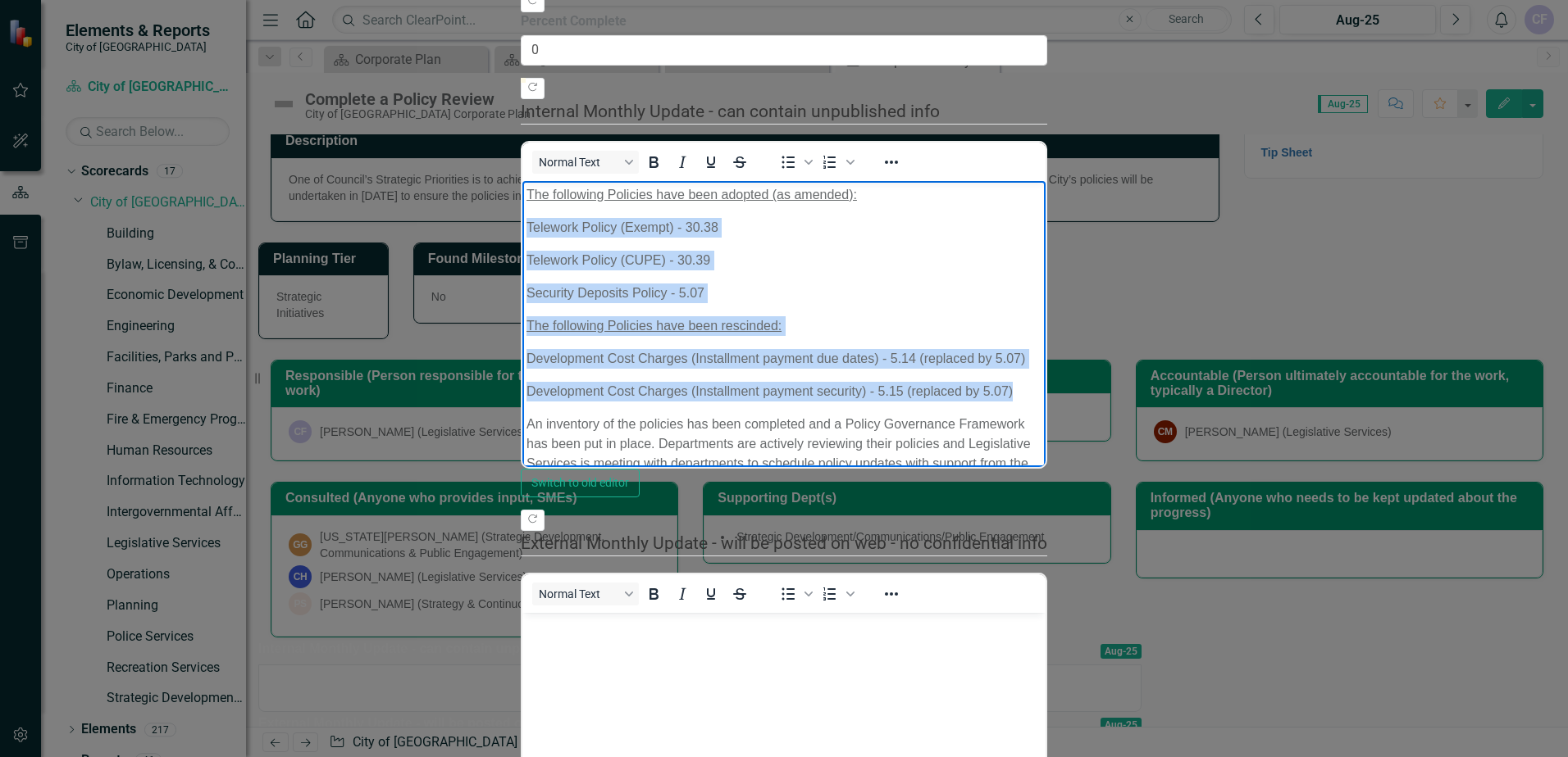
drag, startPoint x: 1050, startPoint y: 397, endPoint x: 526, endPoint y: 221, distance: 552.8
click at [526, 221] on body "The following Policies have been adopted (as amended): Telework Policy (Exempt)…" at bounding box center [784, 354] width 523 height 349
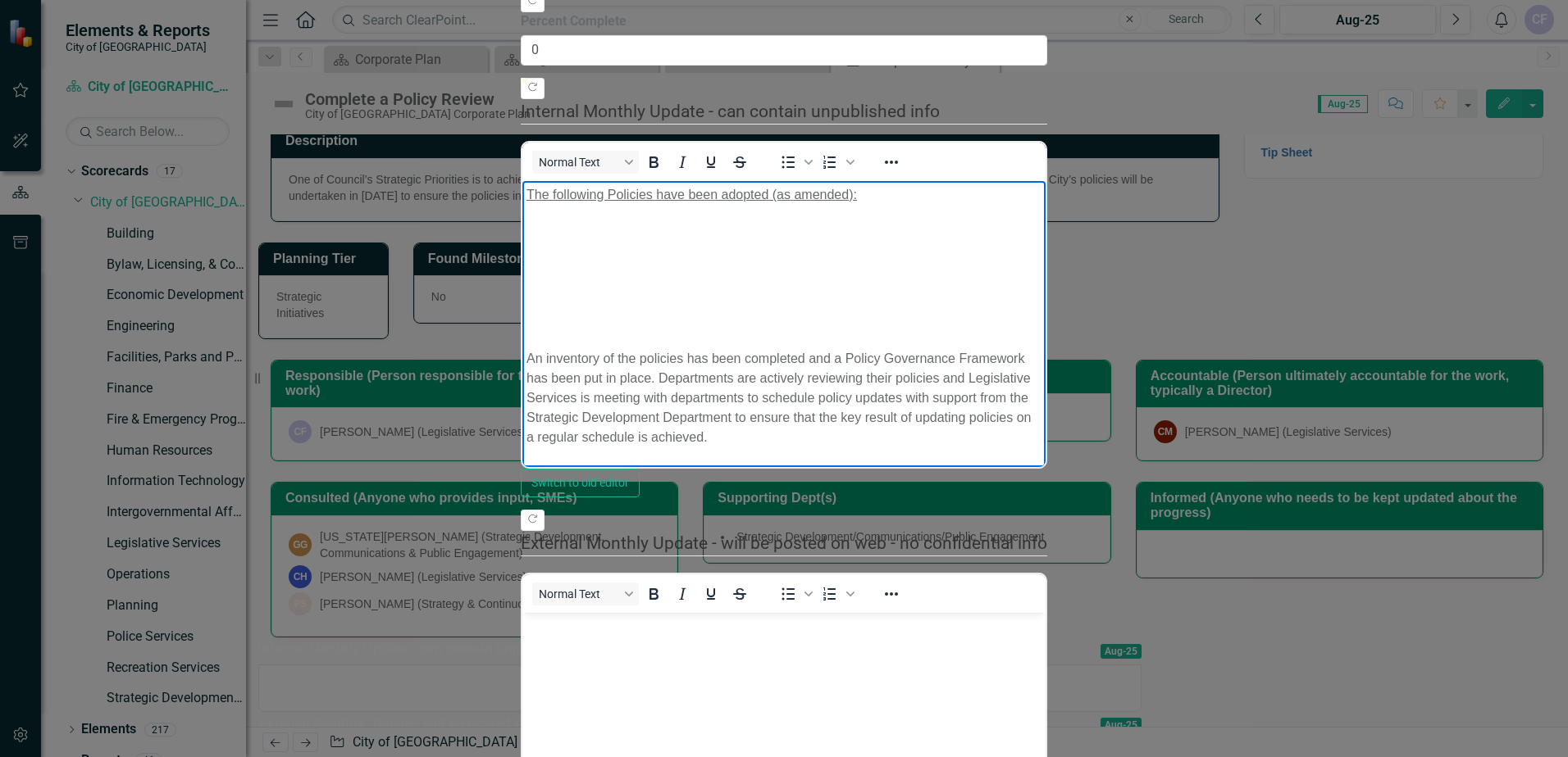
click at [594, 231] on p "Rich Text Area. Press ALT-0 for help." at bounding box center [784, 226] width 515 height 20
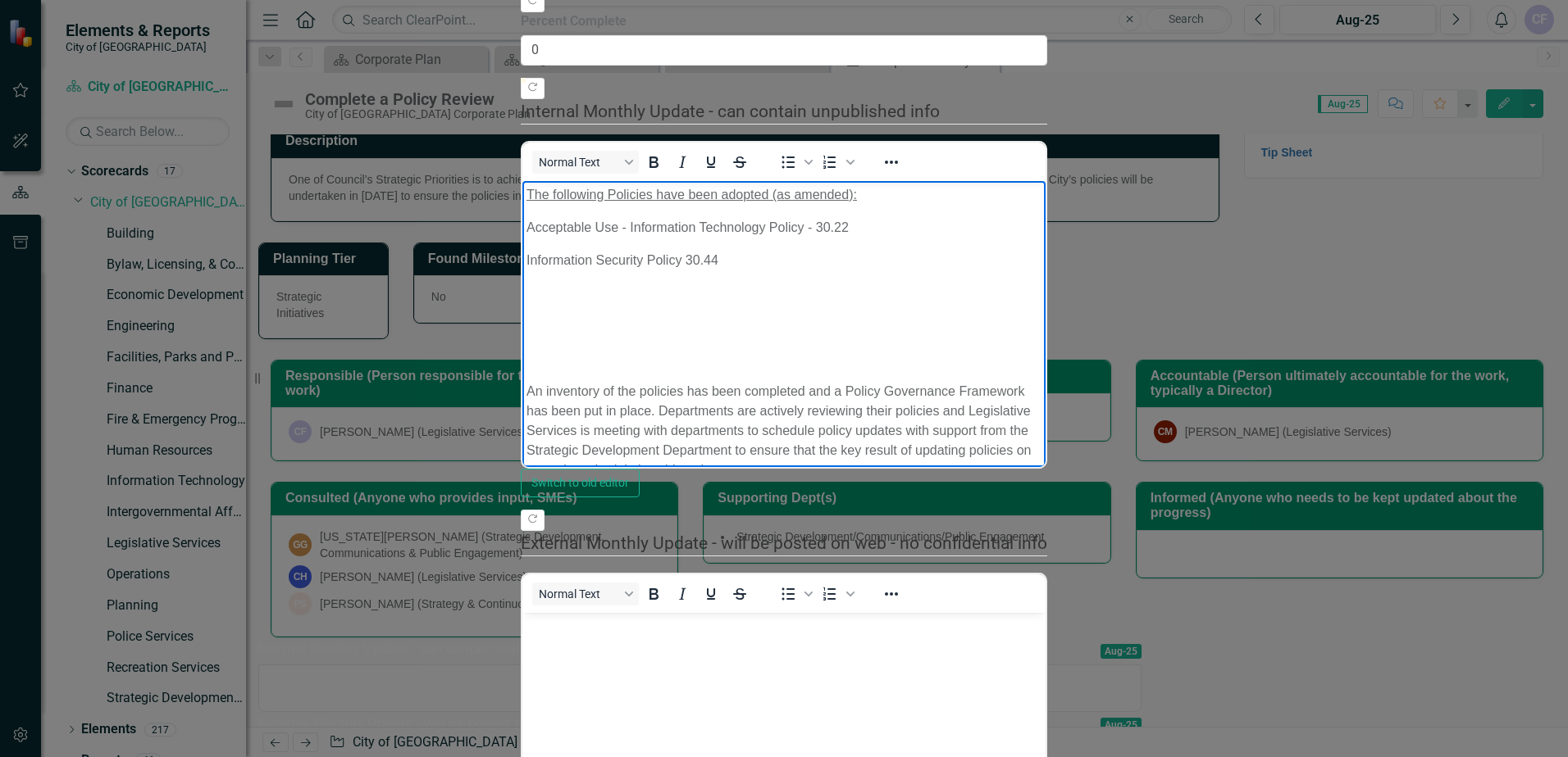
click at [686, 287] on p "Rich Text Area. Press ALT-0 for help." at bounding box center [784, 292] width 515 height 20
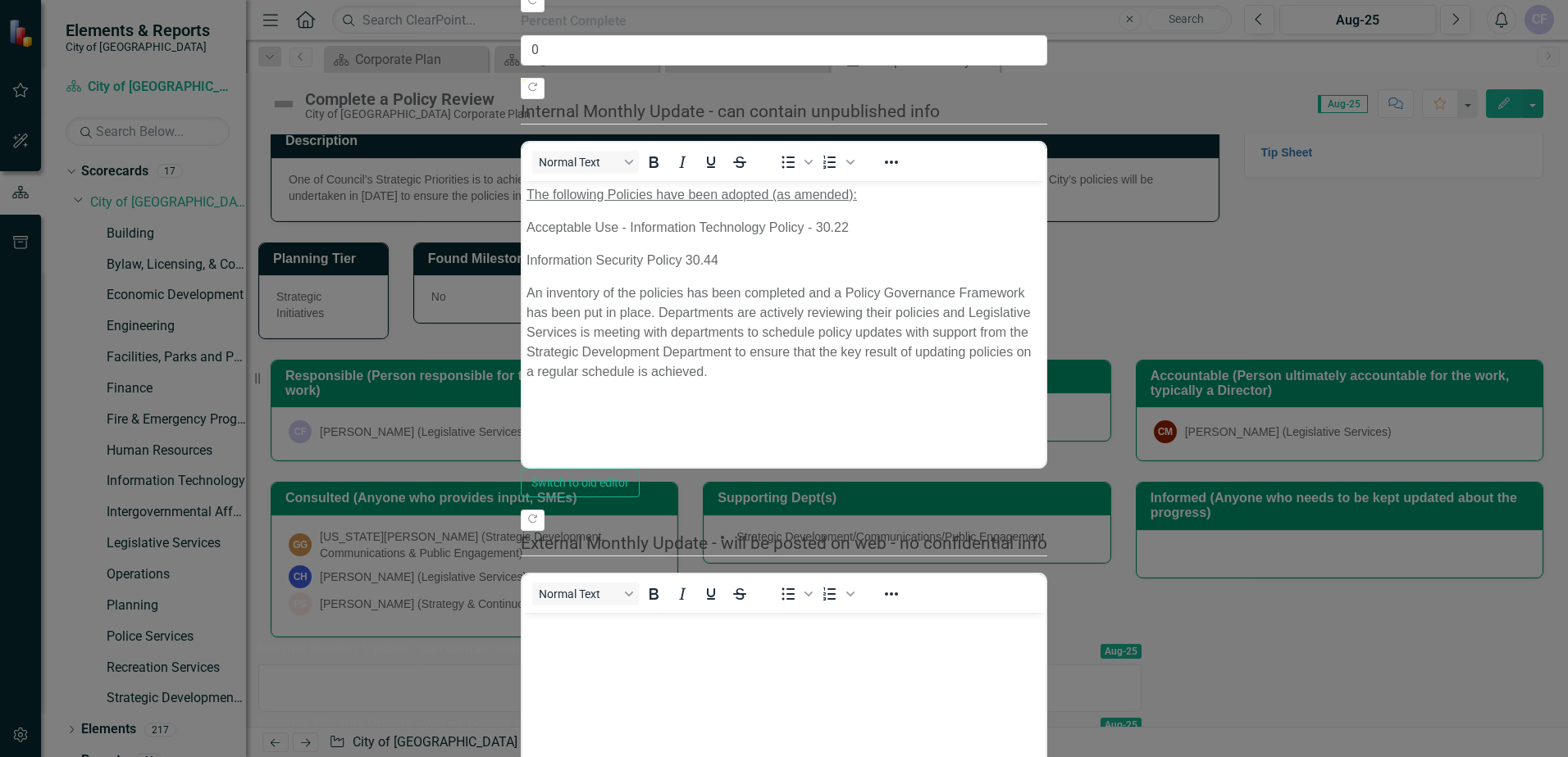
click at [757, 369] on body "The following Policies have been adopted (as amended): Acceptable Use - Informa…" at bounding box center [784, 303] width 523 height 246
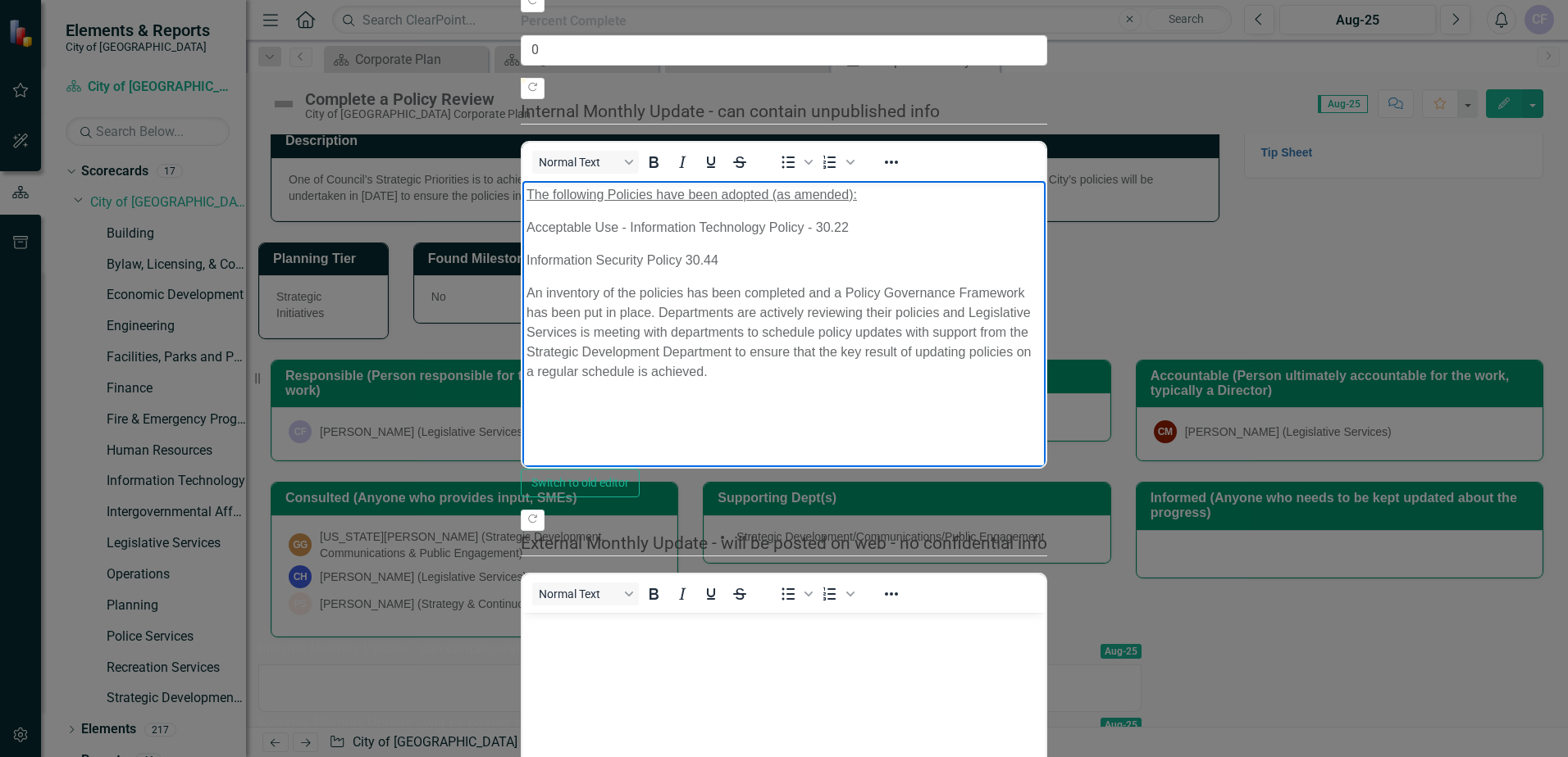
scroll to position [82, 0]
drag, startPoint x: 682, startPoint y: 258, endPoint x: 775, endPoint y: 263, distance: 93.1
click at [684, 258] on p "Information Security Policy 30.44" at bounding box center [784, 260] width 515 height 20
click at [539, 514] on icon "Copy Forward" at bounding box center [533, 519] width 12 height 9
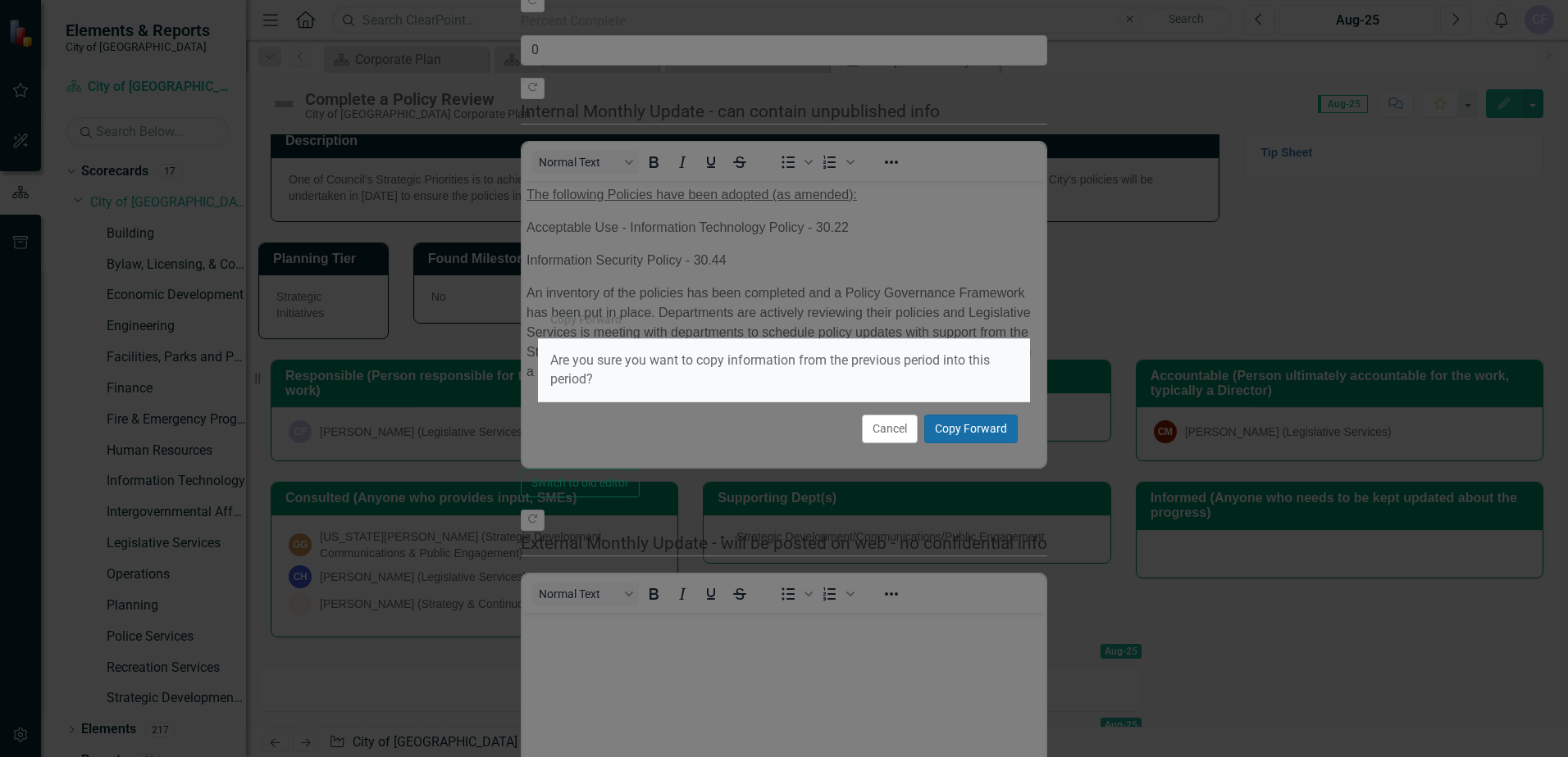
click at [960, 432] on button "Copy Forward" at bounding box center [971, 429] width 93 height 28
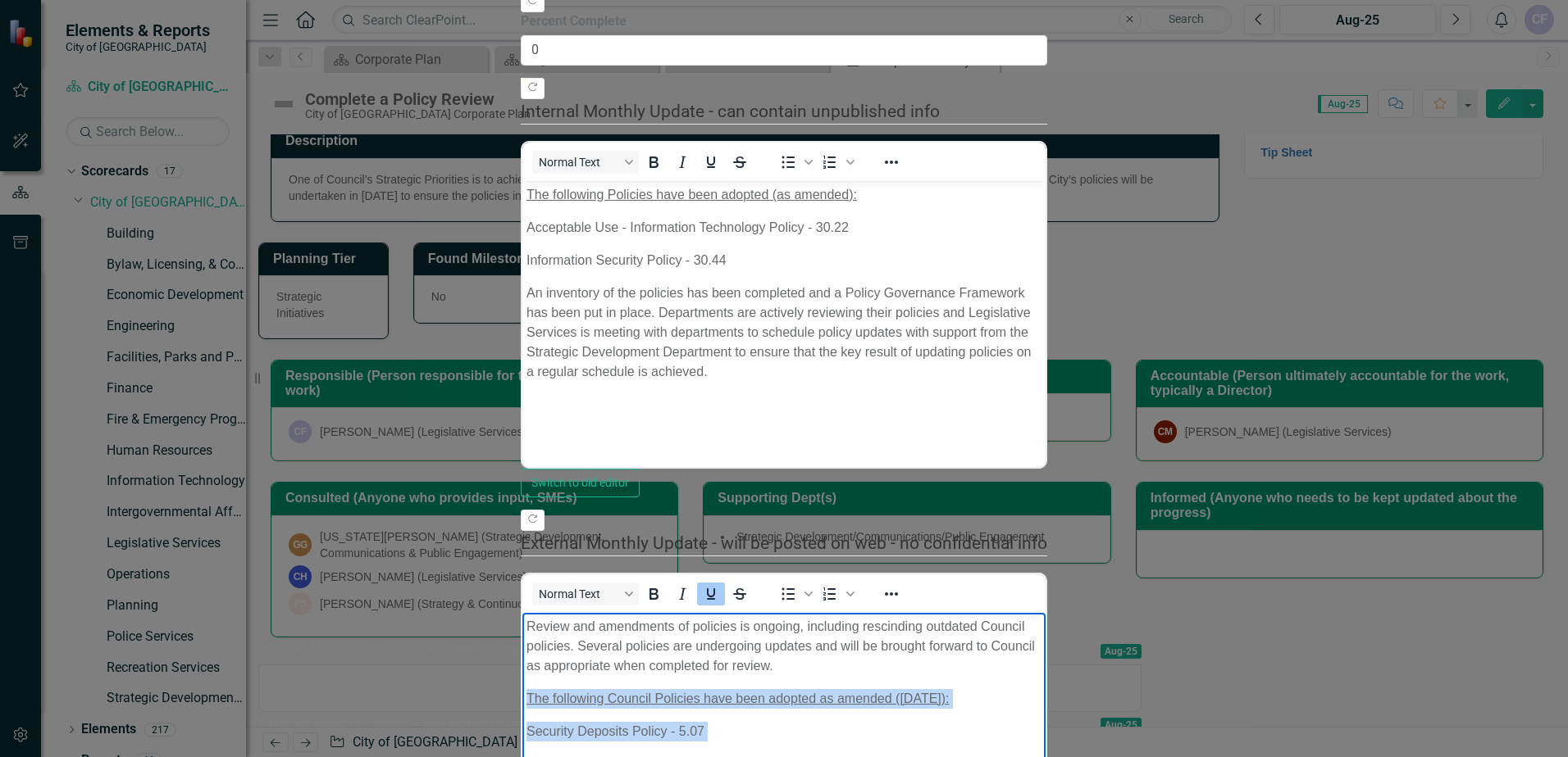
drag, startPoint x: 1136, startPoint y: 832, endPoint x: 947, endPoint y: 1031, distance: 274.4
click at [522, 665] on html "Review and amendments of policies is ongoing, including rescinding outdated Cou…" at bounding box center [784, 735] width 523 height 246
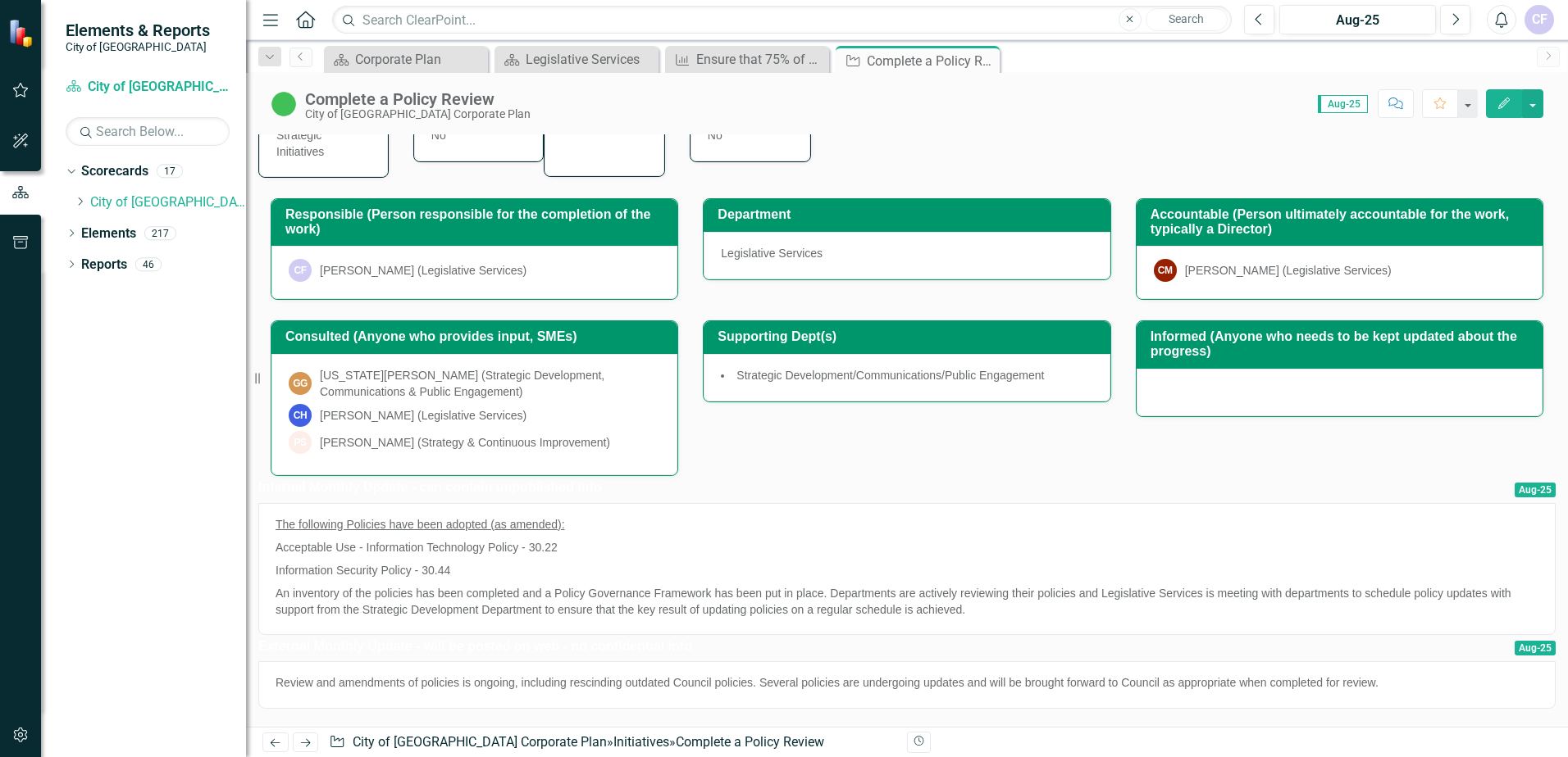
scroll to position [0, 0]
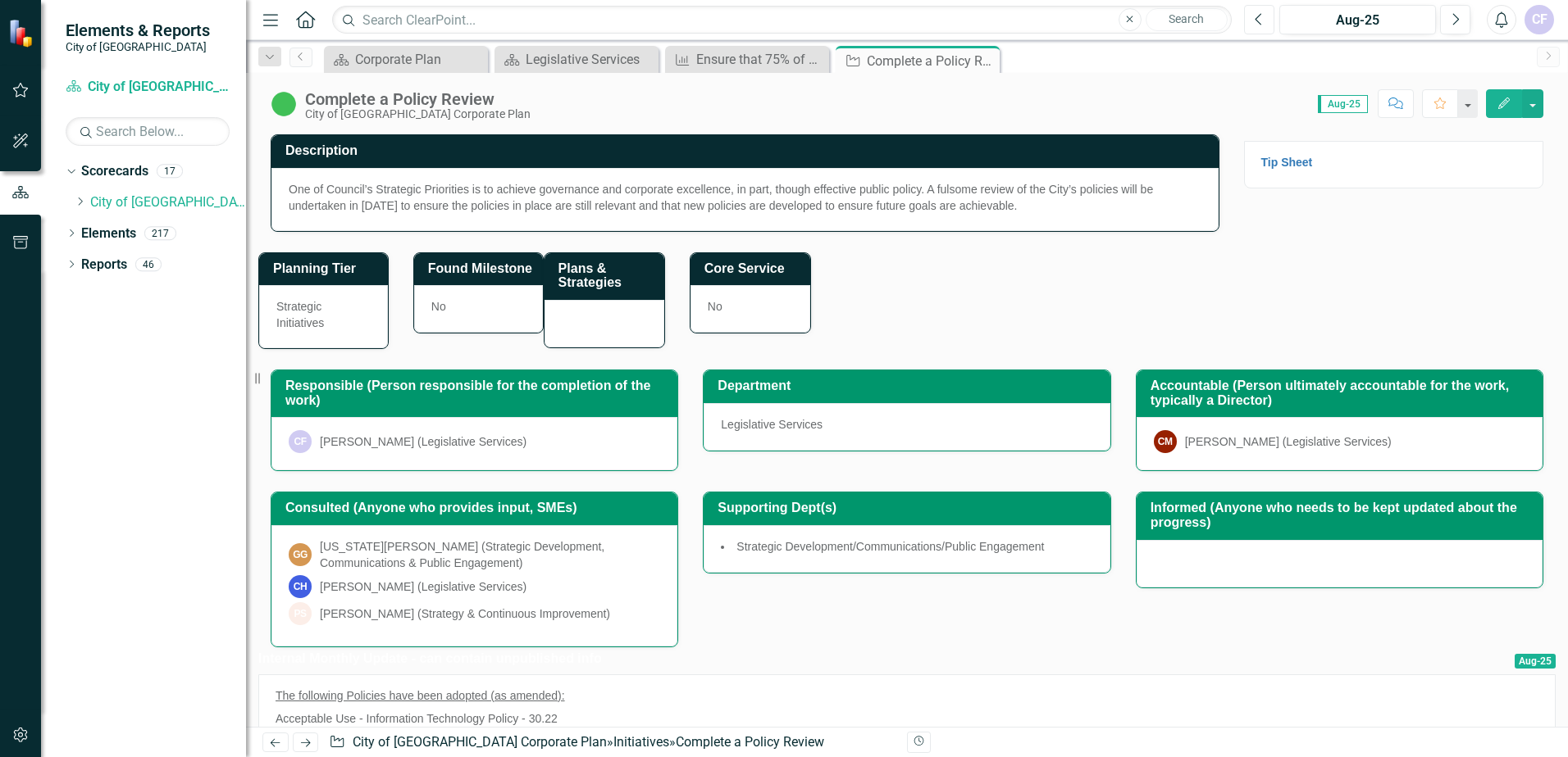
click at [1263, 21] on button "Previous" at bounding box center [1258, 20] width 30 height 29
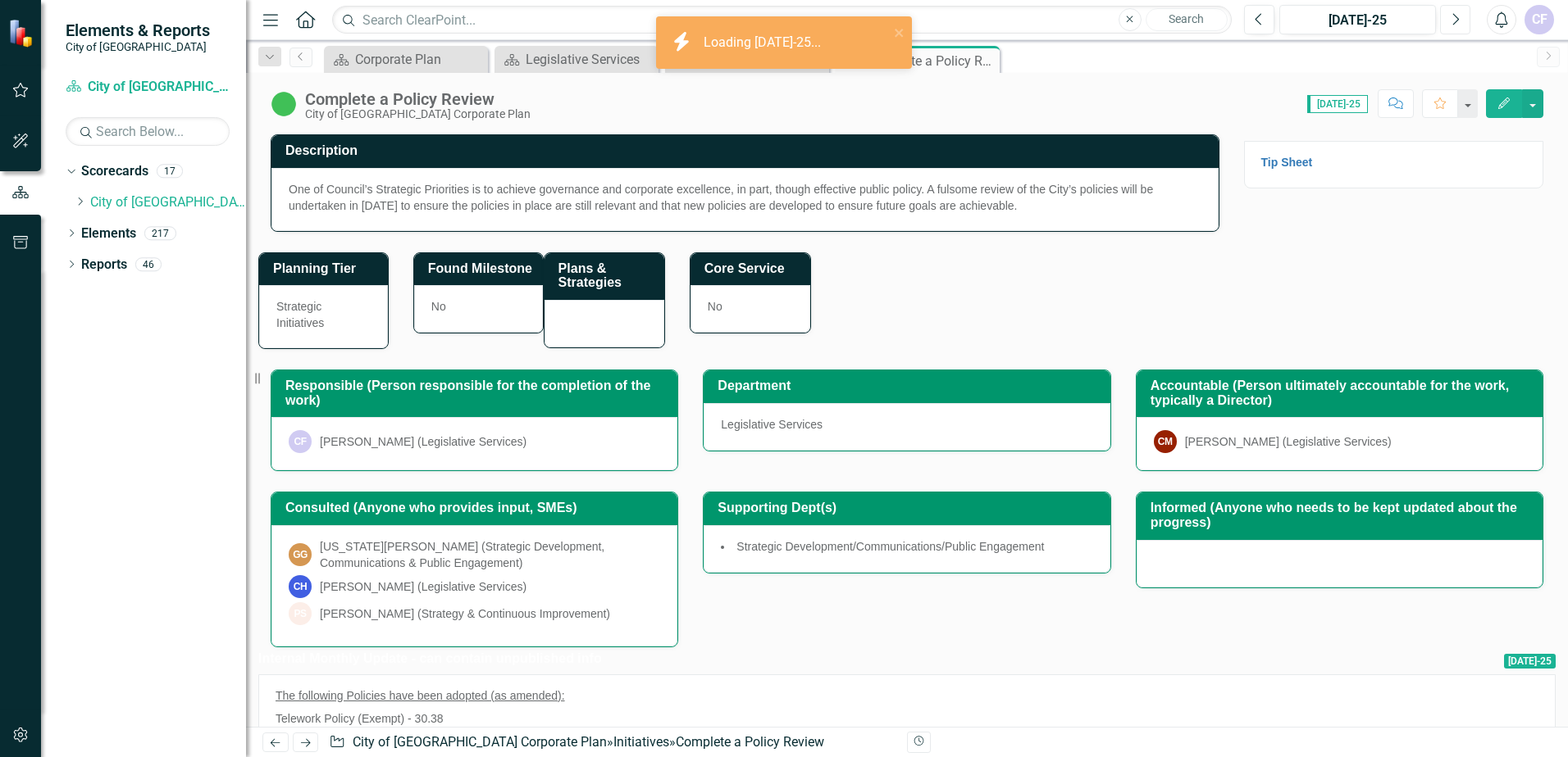
click at [1456, 22] on icon "button" at bounding box center [1456, 18] width 7 height 11
